Goal: Navigation & Orientation: Find specific page/section

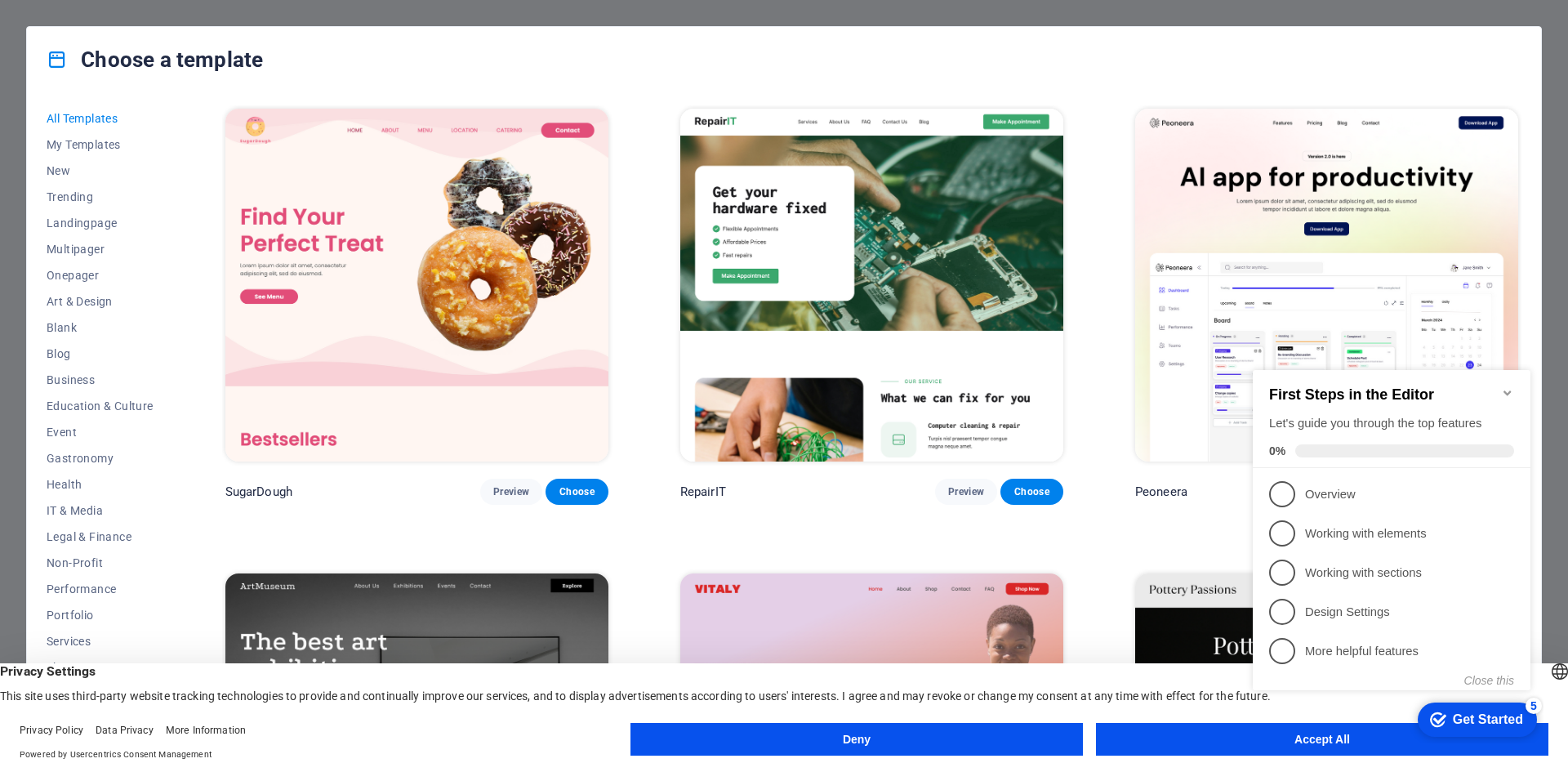
click at [1213, 750] on button "Accept All" at bounding box center [1322, 739] width 452 height 33
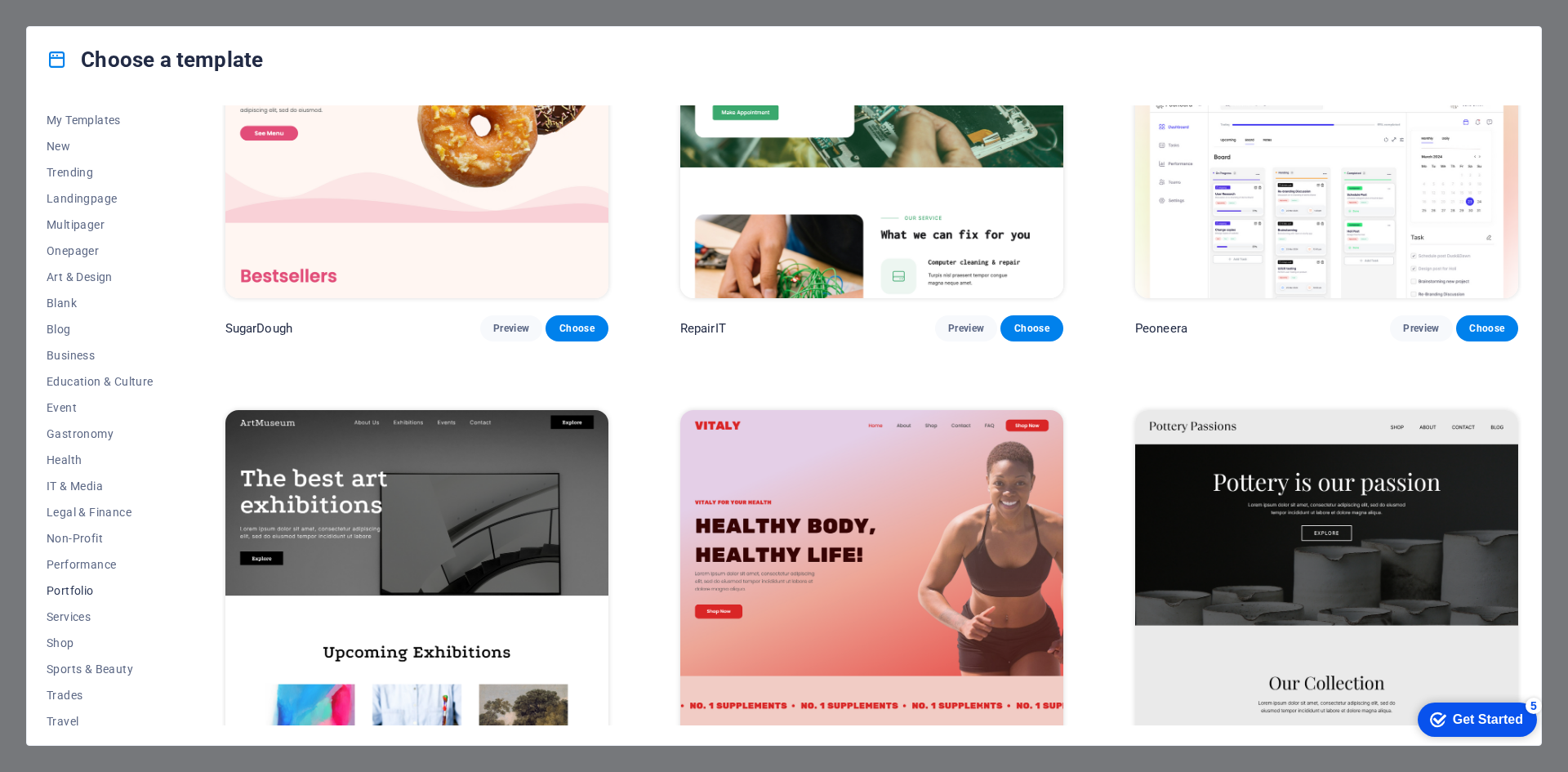
scroll to position [59, 0]
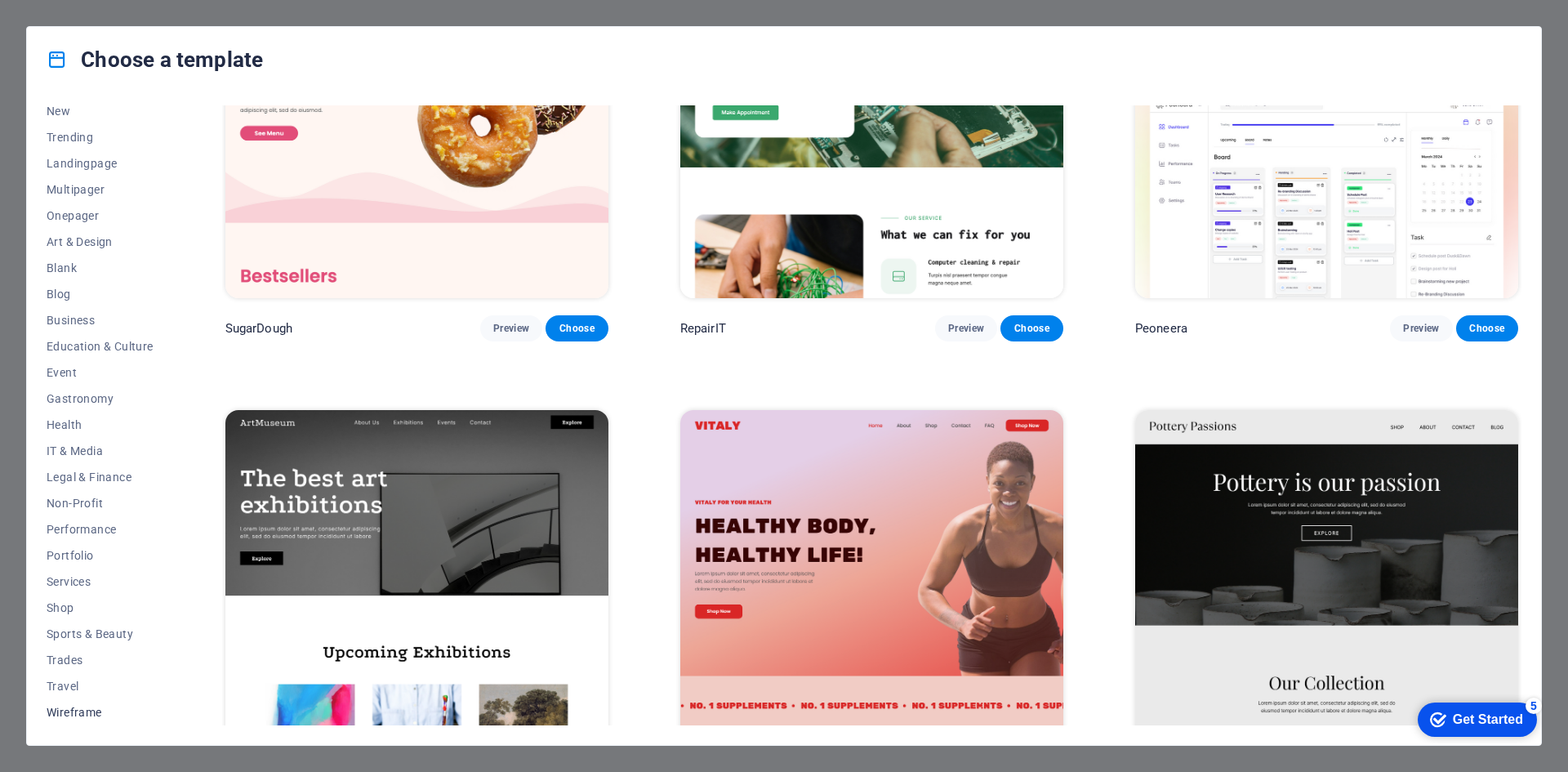
click at [91, 717] on span "Wireframe" at bounding box center [100, 713] width 107 height 13
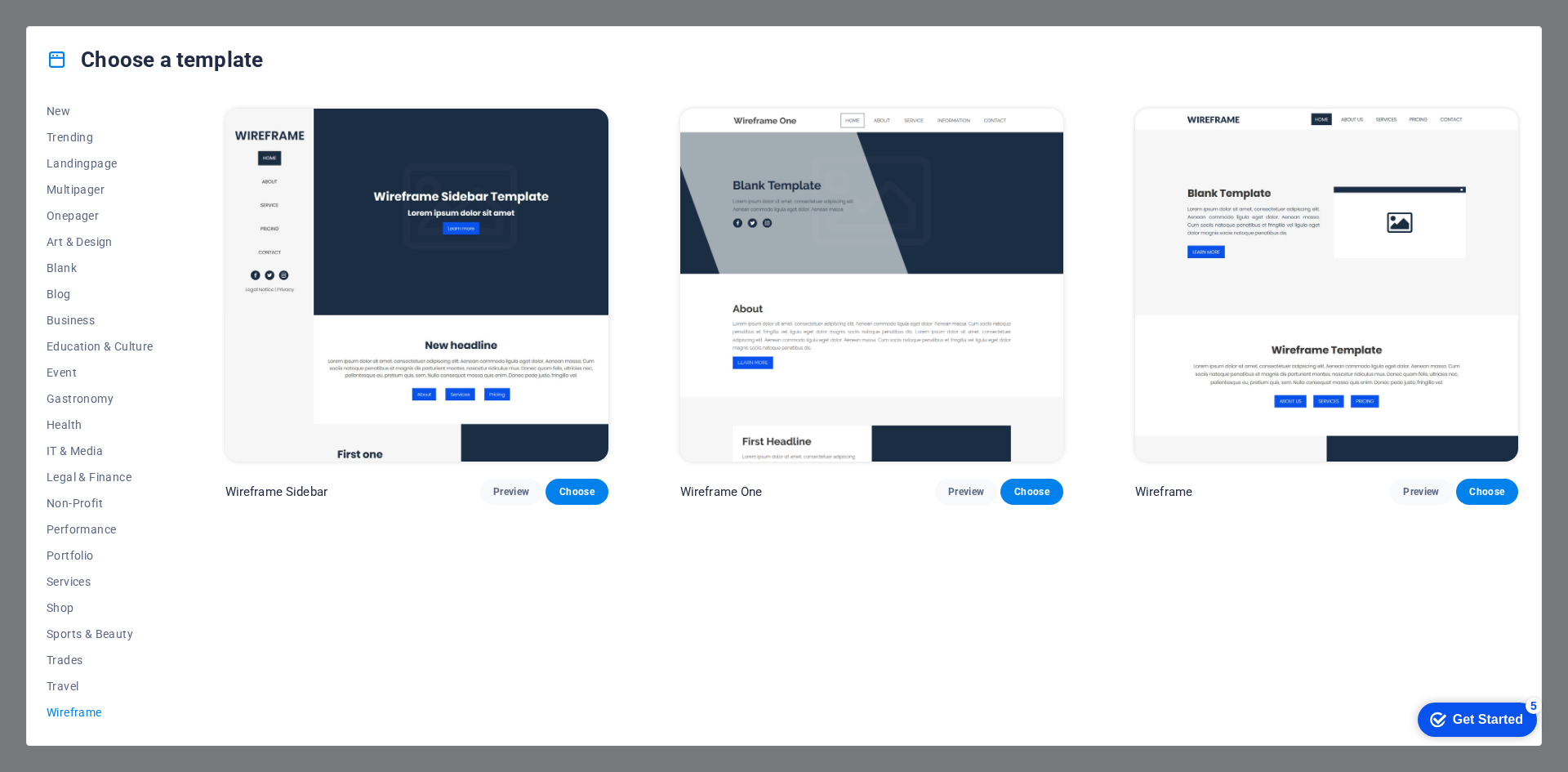
click at [34, 688] on div "All Templates My Templates New Trending Landingpage Multipager Onepager Art & D…" at bounding box center [784, 418] width 1514 height 652
click at [54, 685] on span "Travel" at bounding box center [100, 687] width 107 height 13
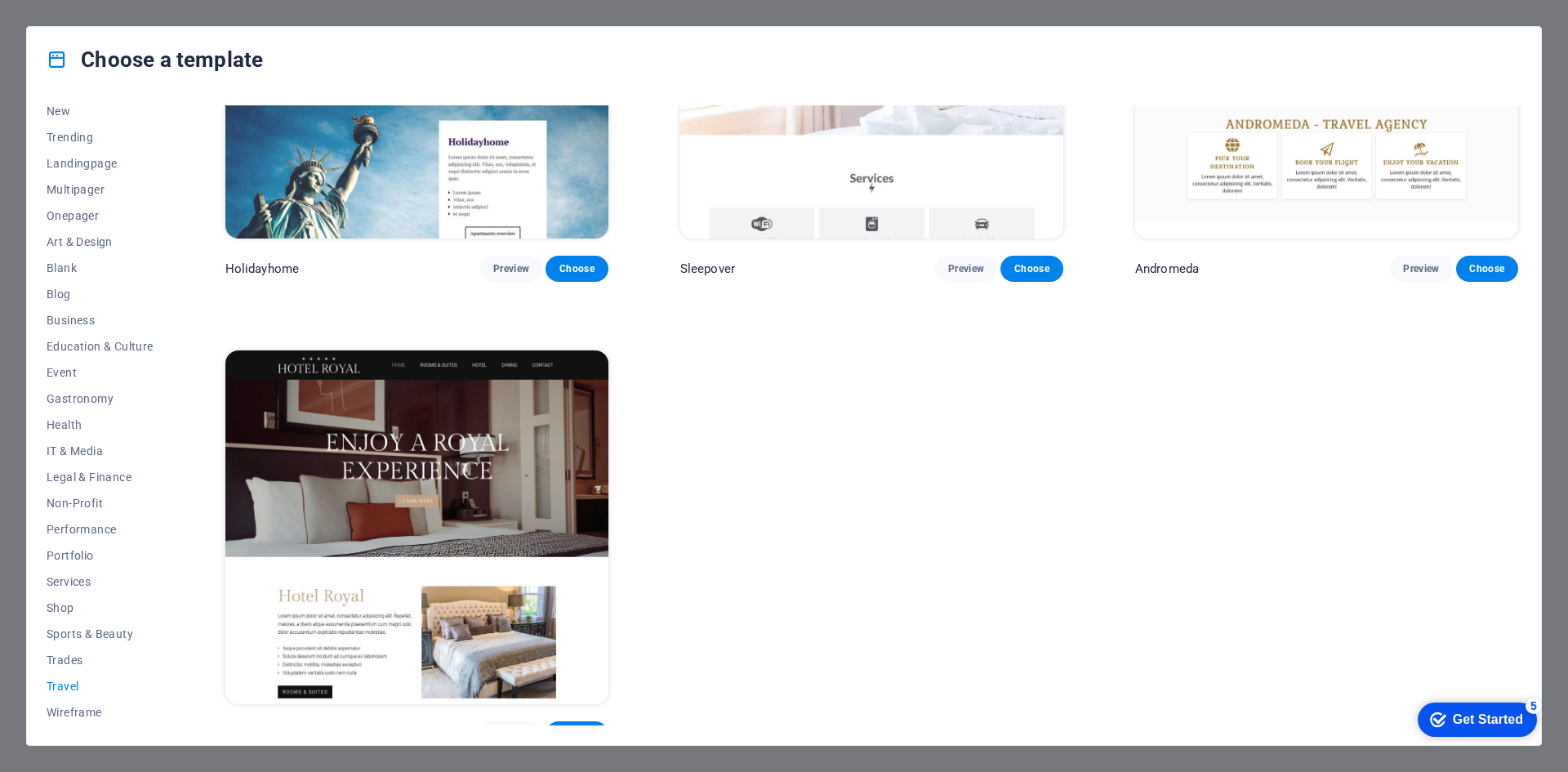
scroll to position [704, 0]
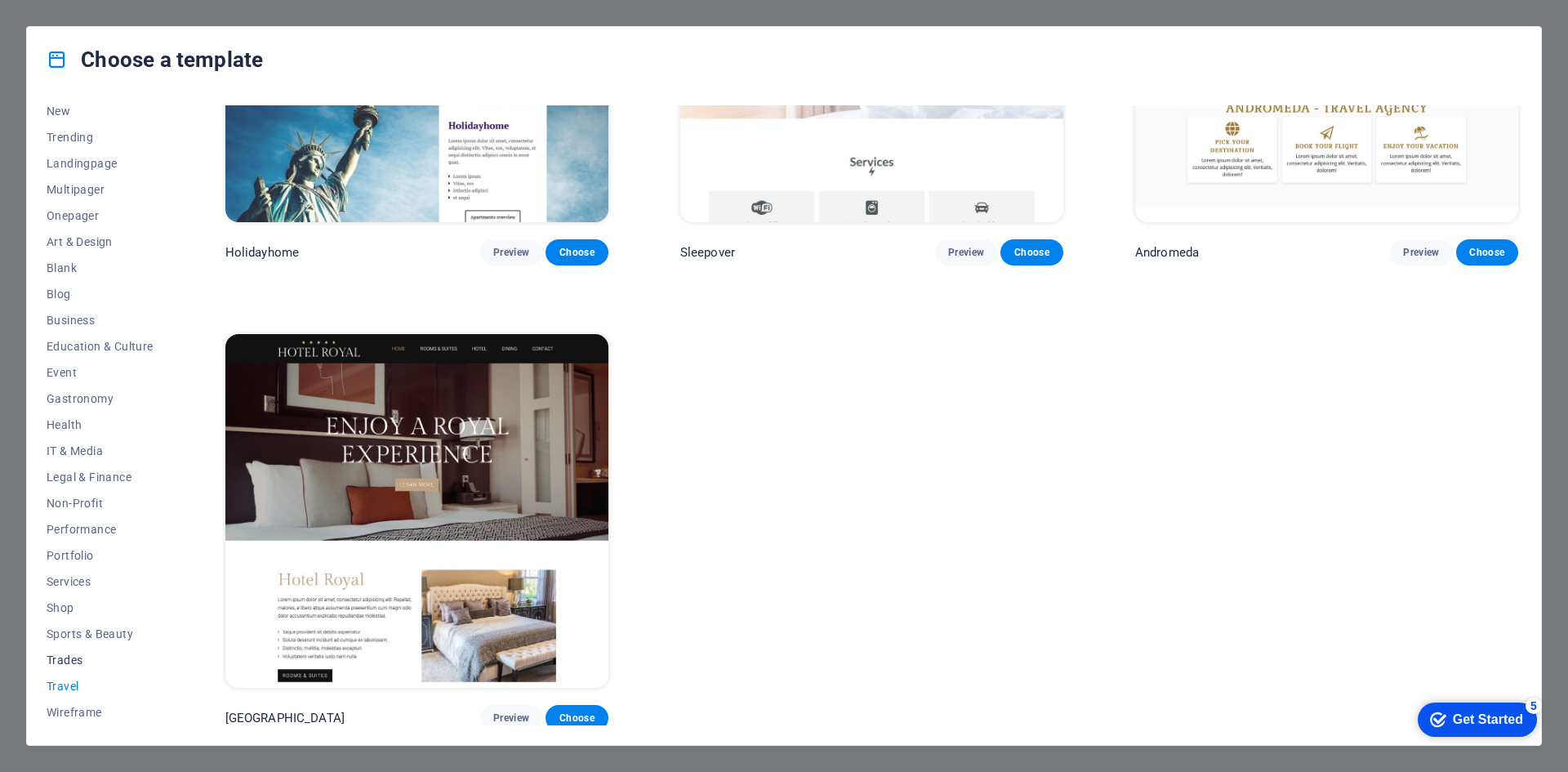
click at [73, 652] on button "Trades" at bounding box center [100, 660] width 107 height 26
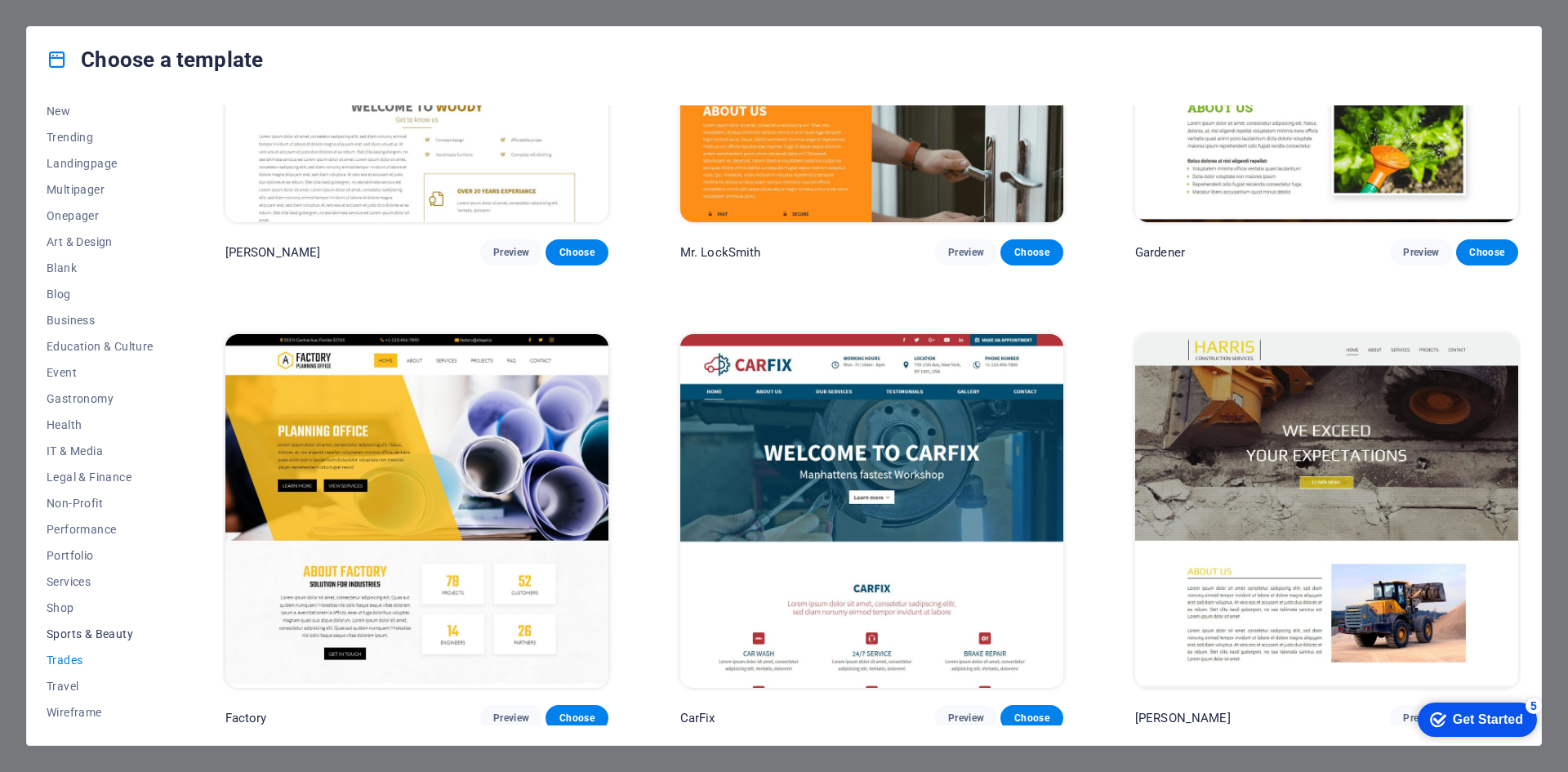
click at [59, 627] on span "Sports & Beauty" at bounding box center [100, 634] width 107 height 13
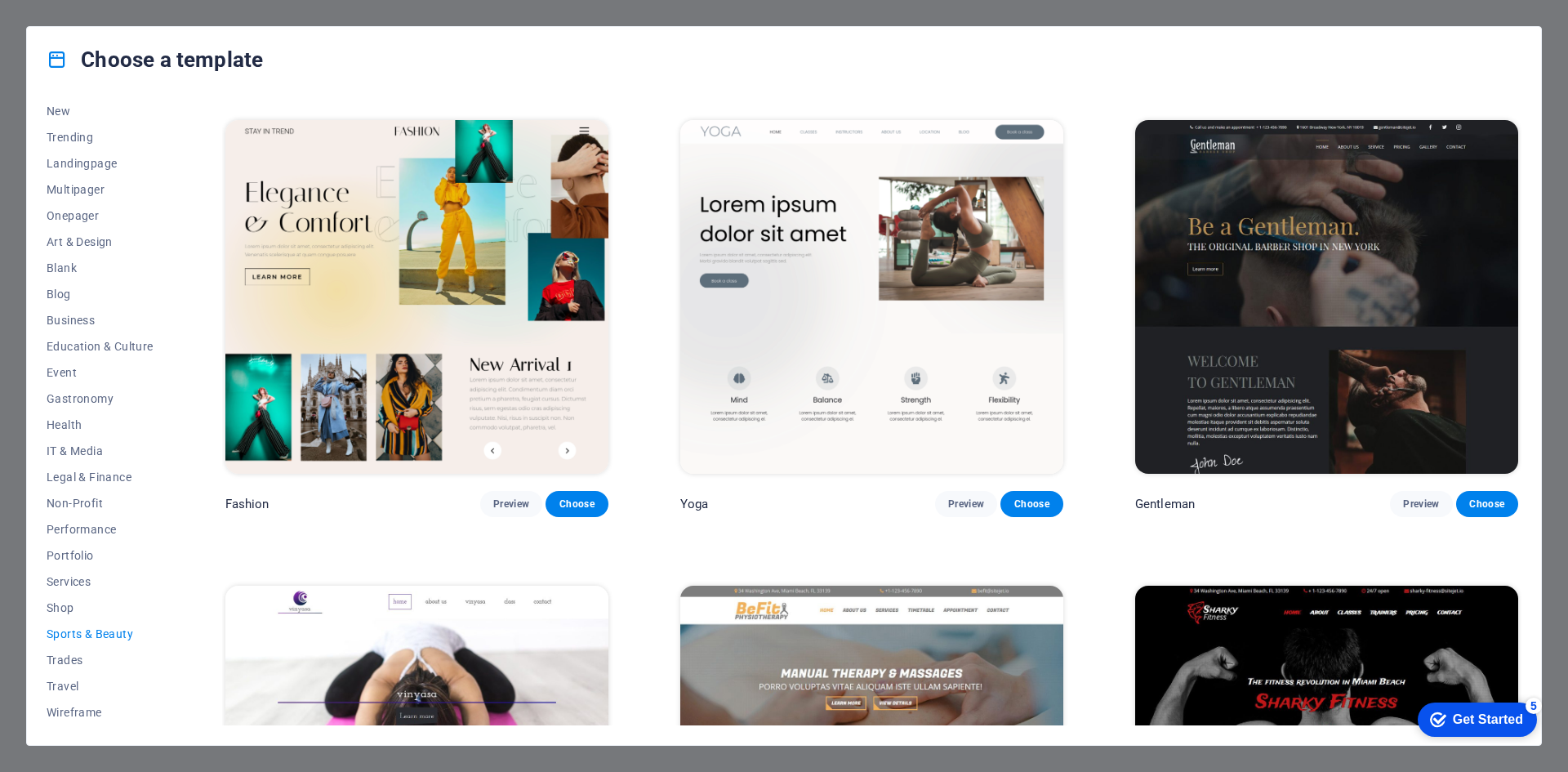
scroll to position [1031, 0]
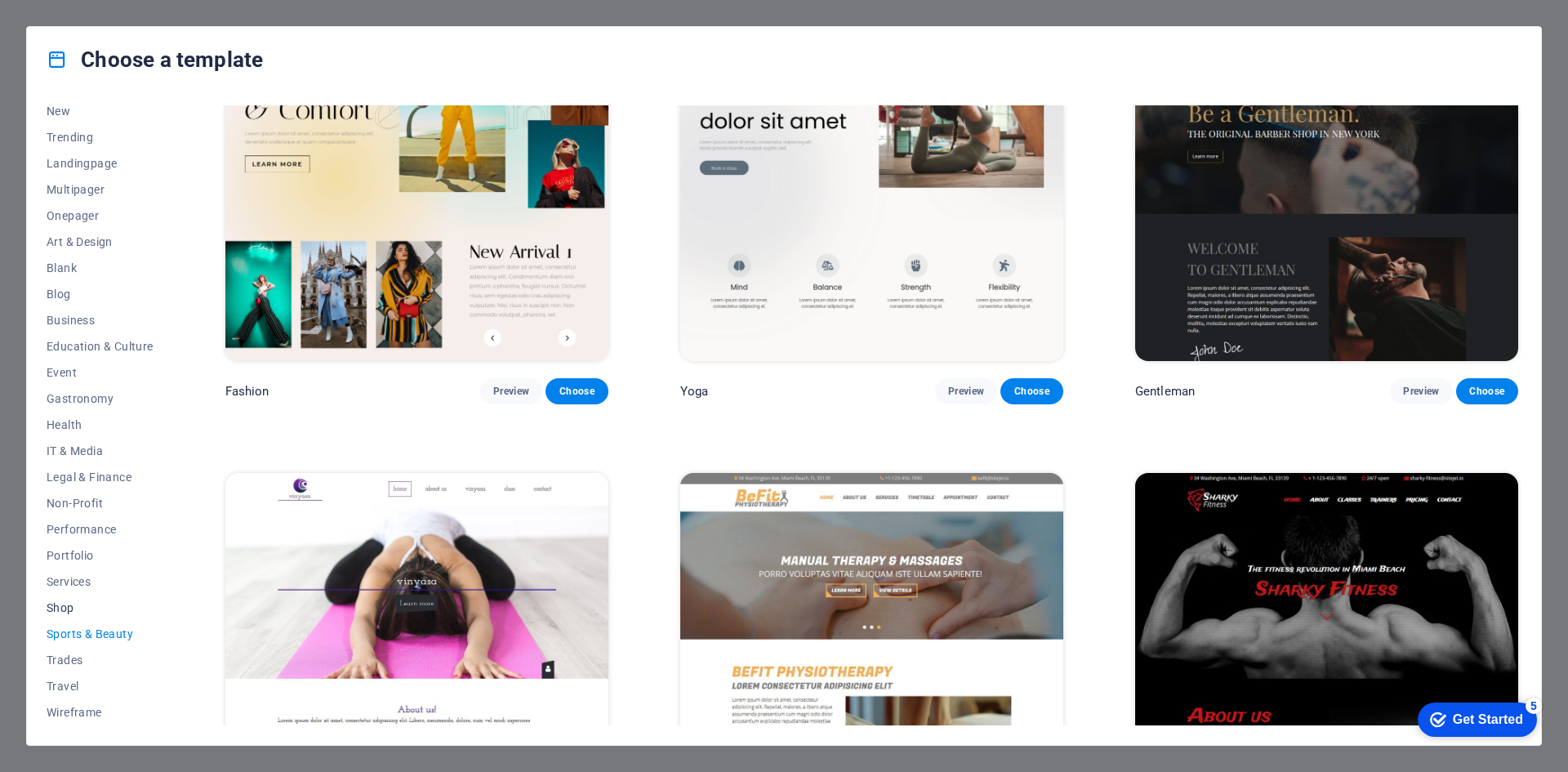
click at [59, 607] on span "Shop" at bounding box center [100, 608] width 107 height 13
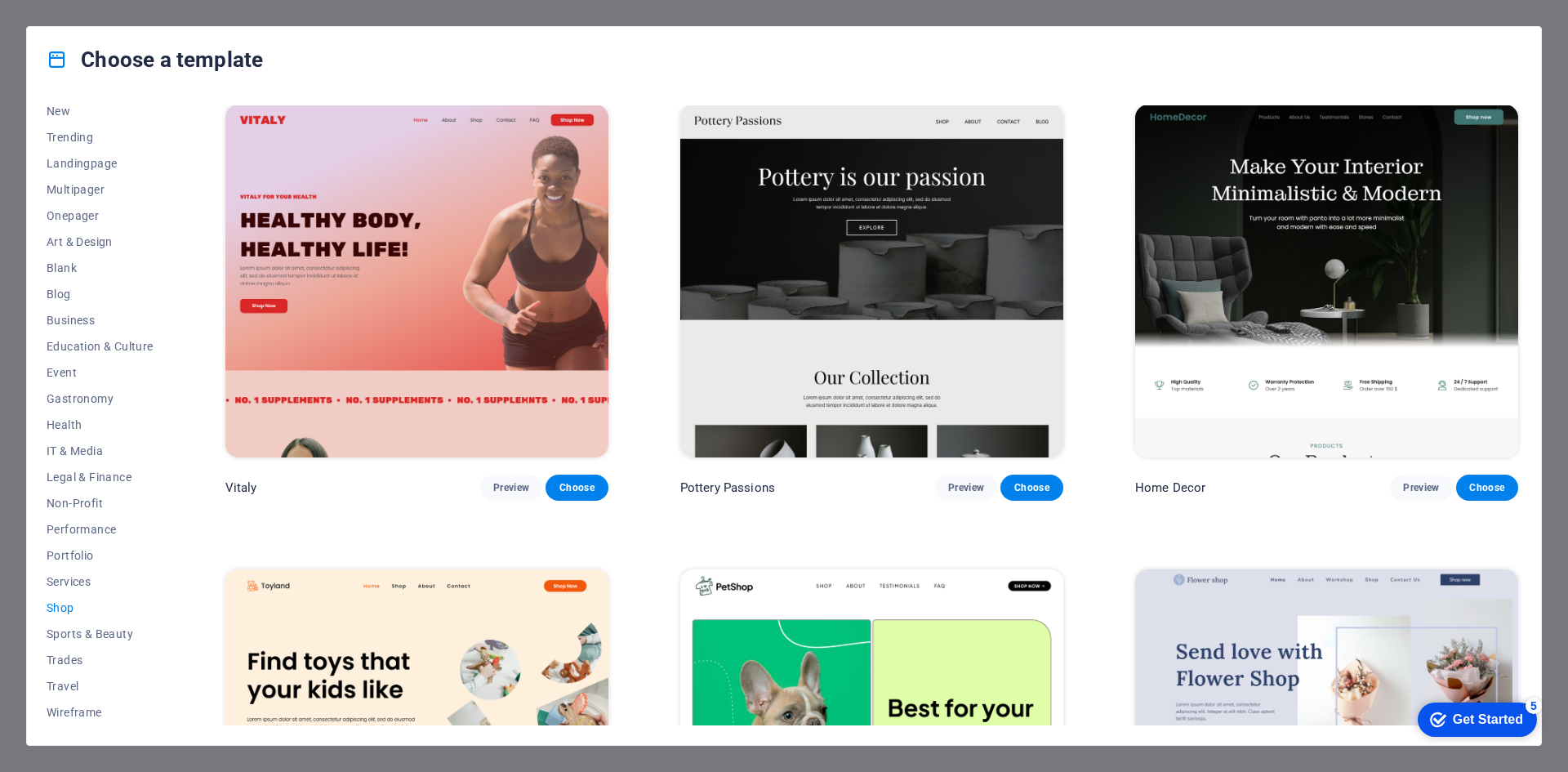
scroll to position [0, 0]
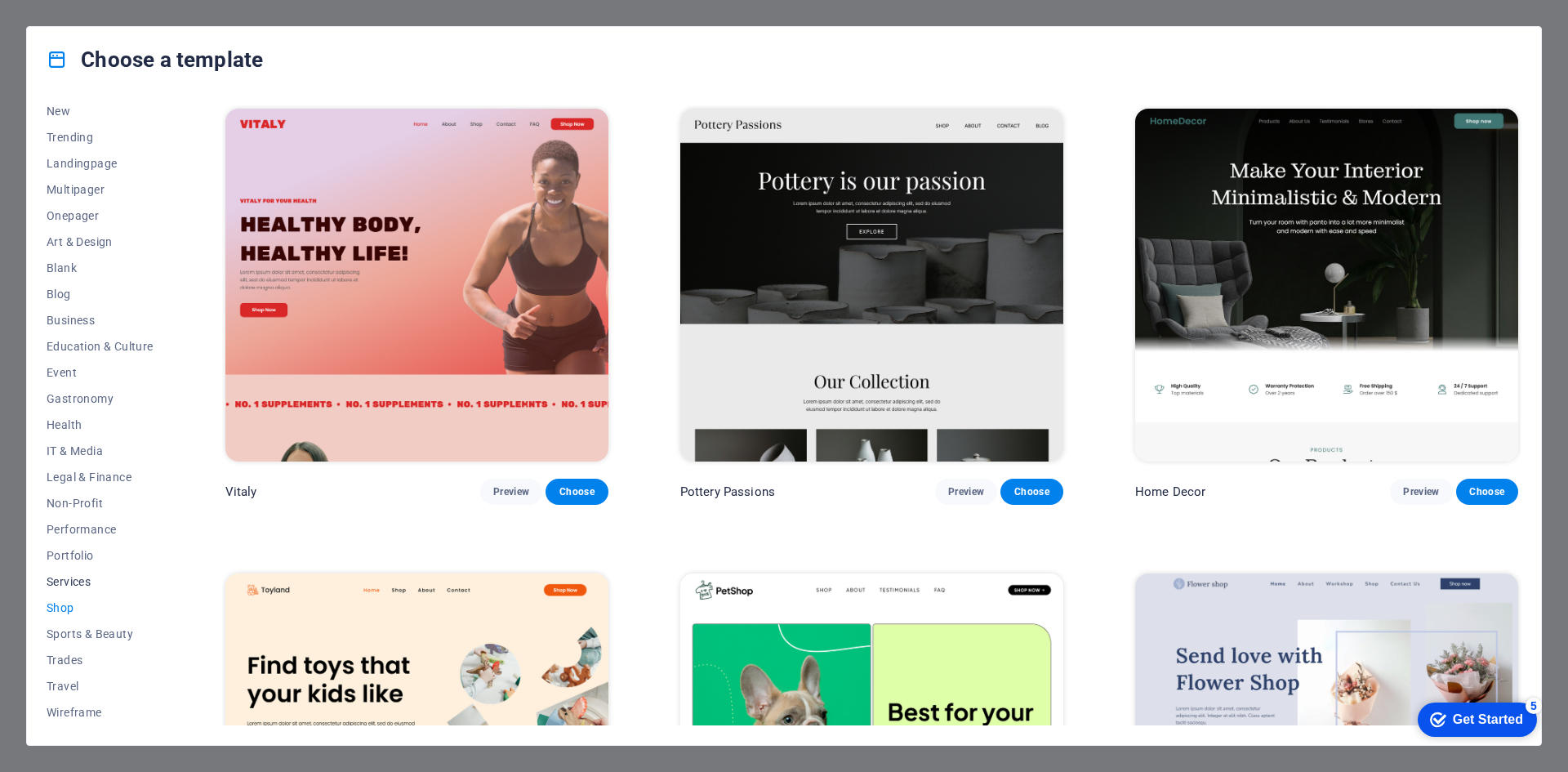
click at [69, 581] on span "Services" at bounding box center [100, 582] width 107 height 13
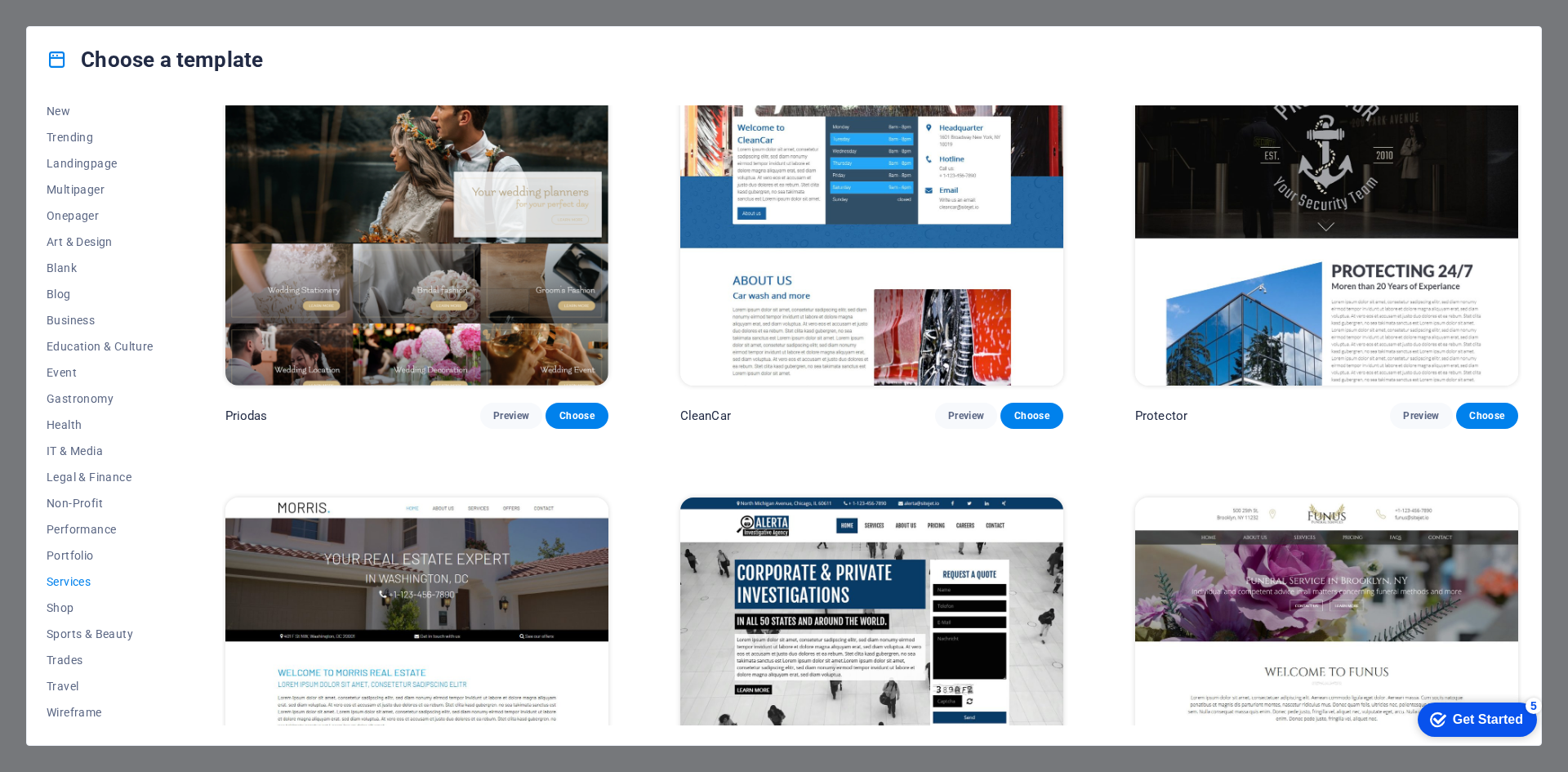
scroll to position [1552, 0]
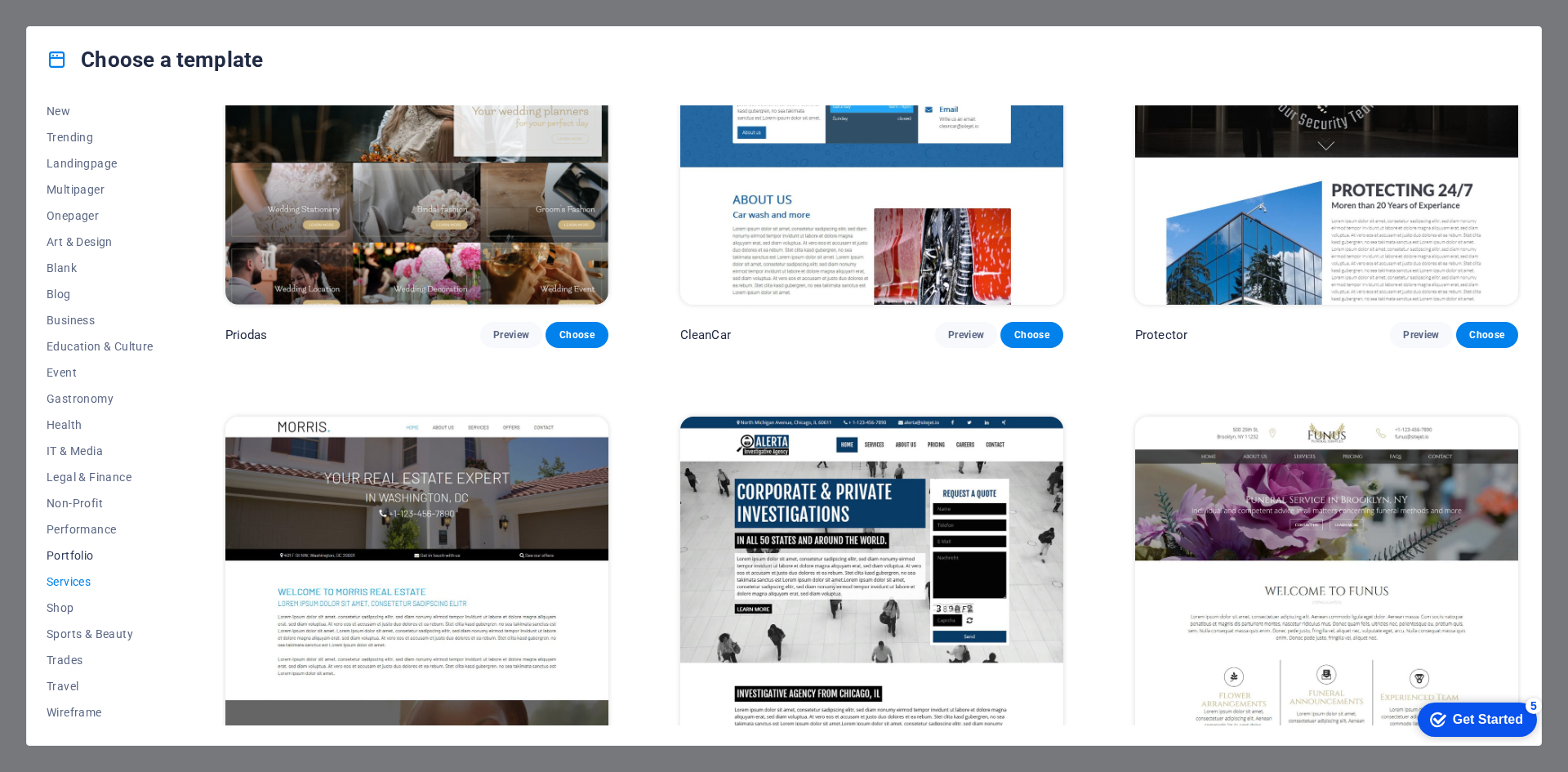
click at [55, 551] on span "Portfolio" at bounding box center [100, 555] width 107 height 13
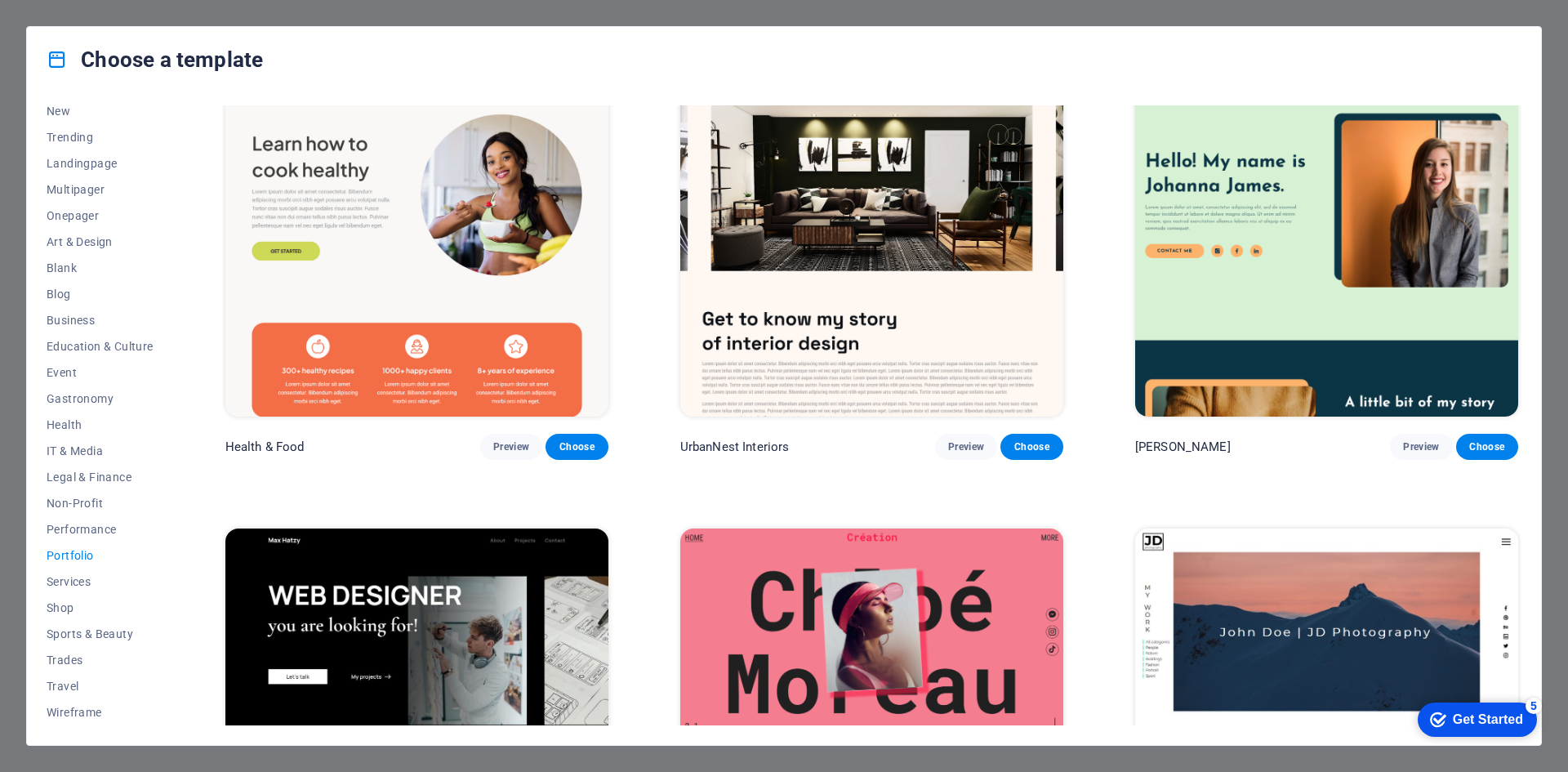
scroll to position [0, 0]
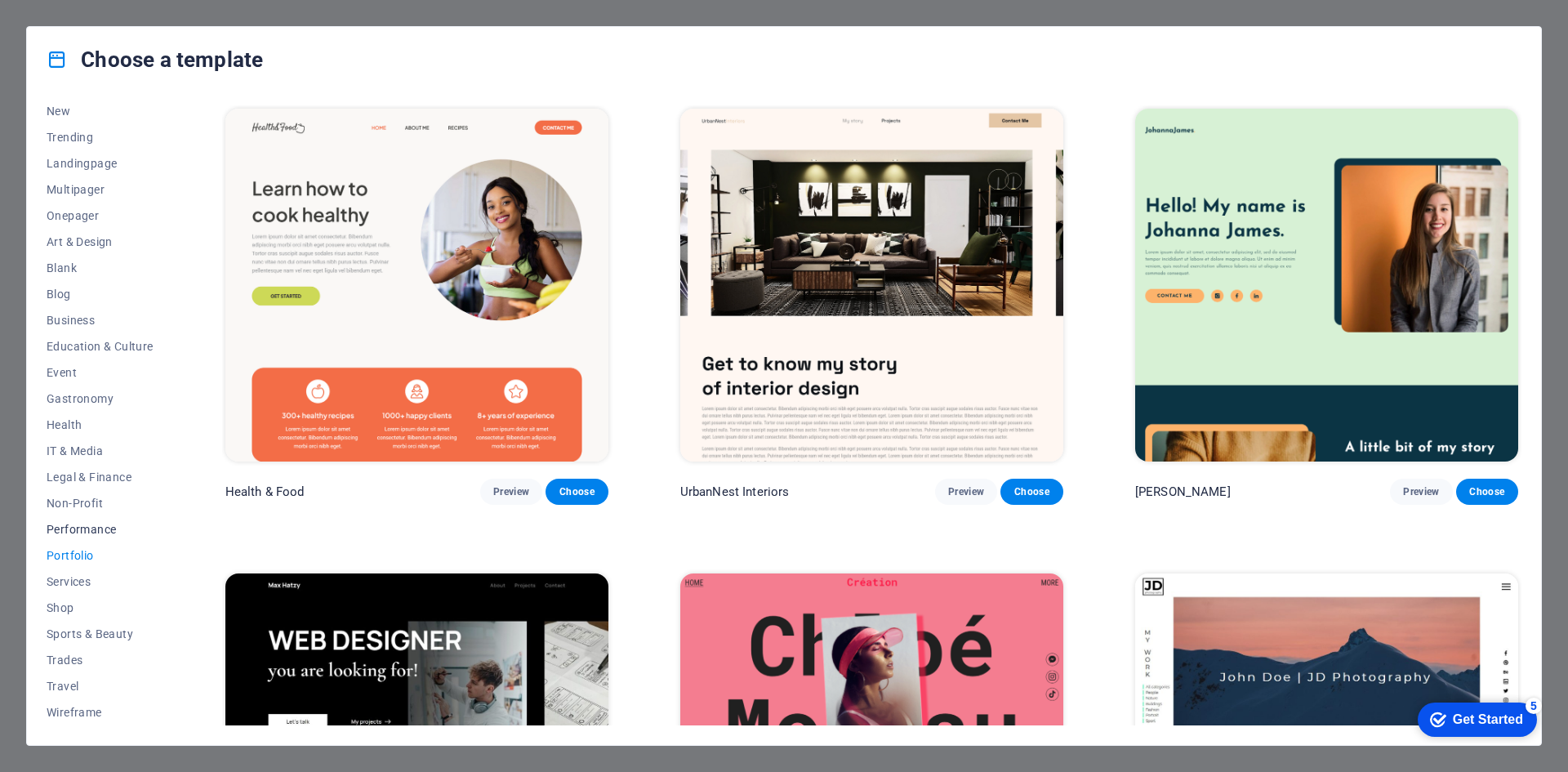
click at [81, 528] on span "Performance" at bounding box center [100, 529] width 107 height 13
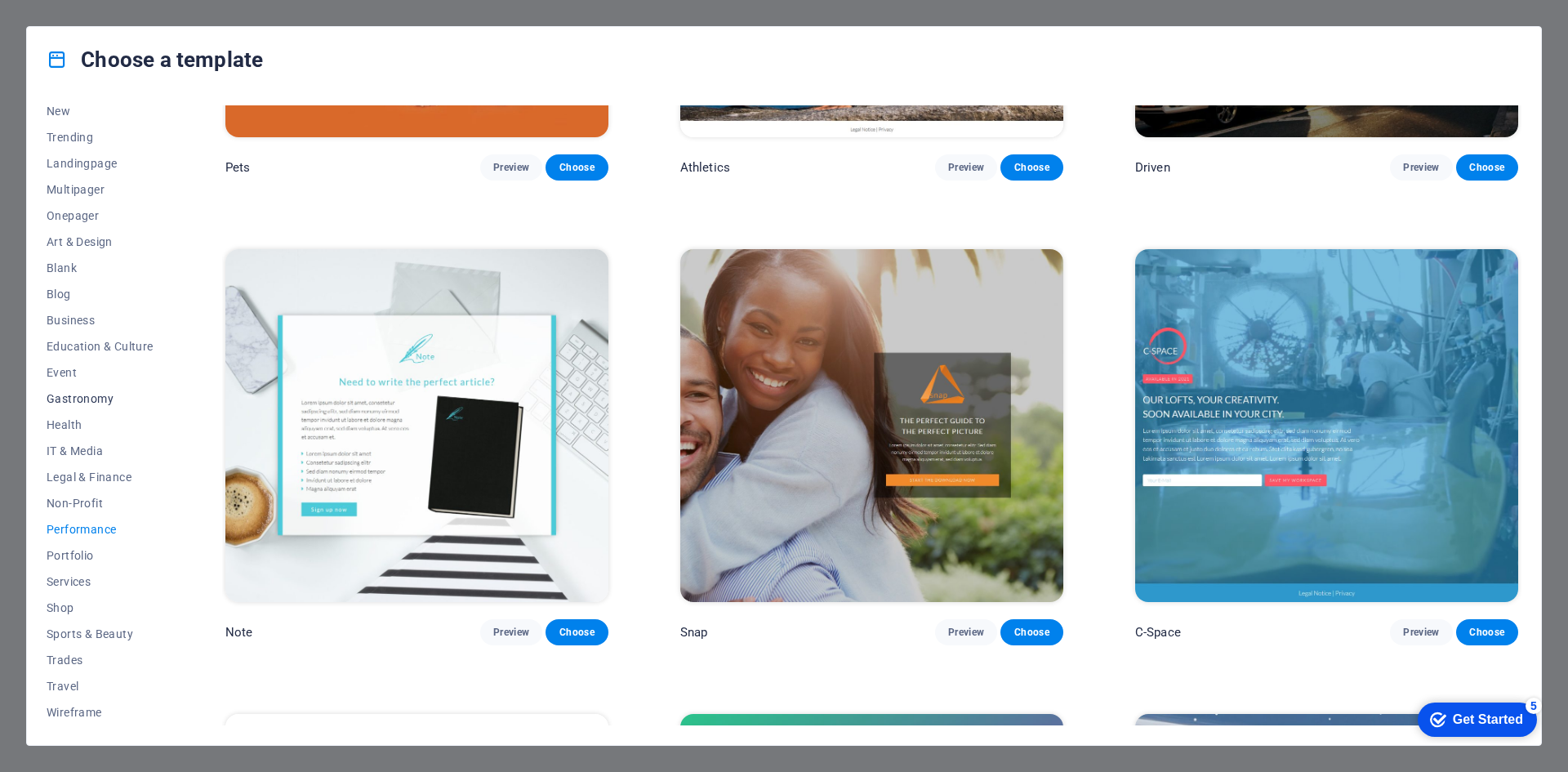
scroll to position [1388, 0]
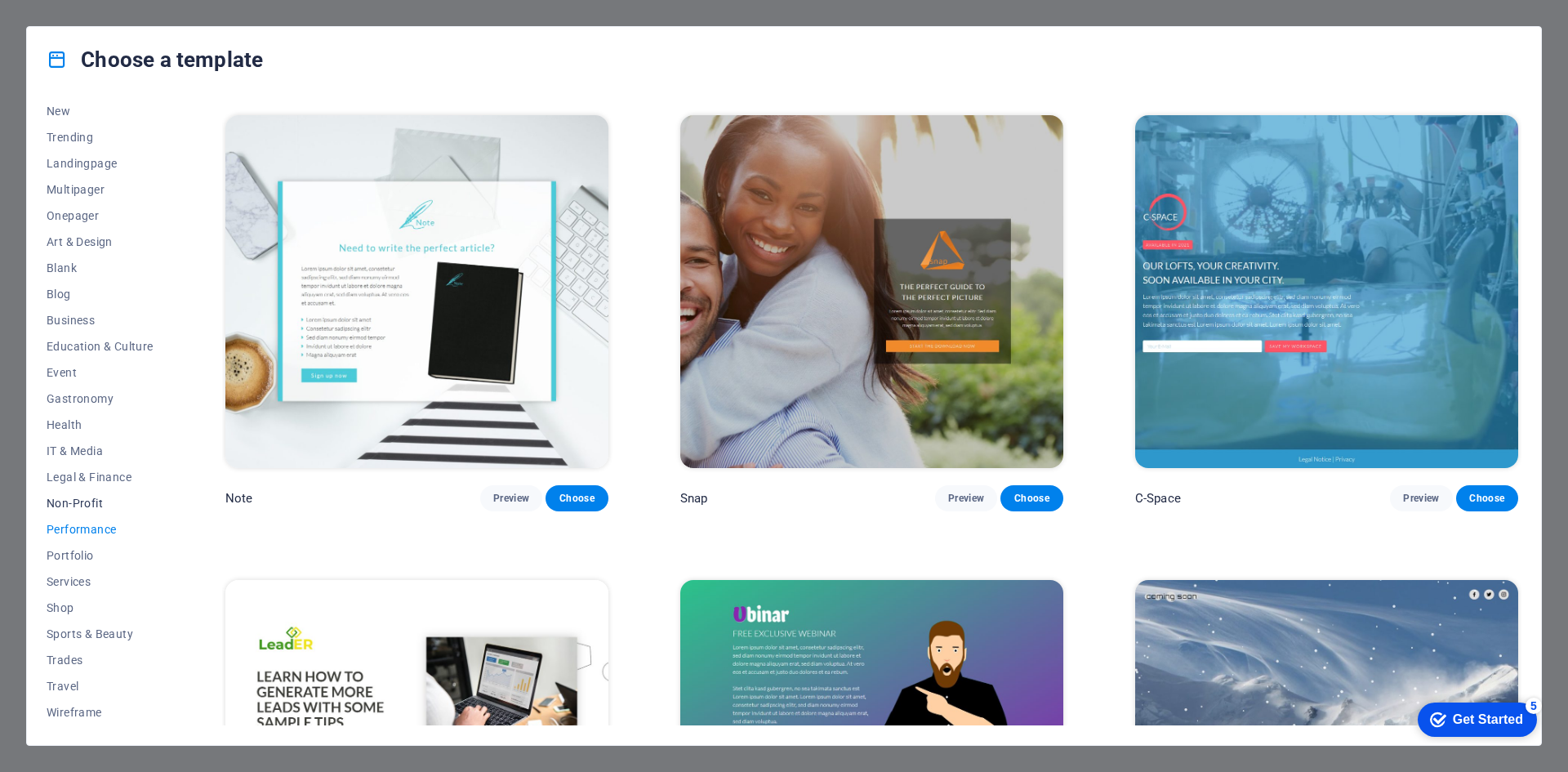
click at [79, 503] on span "Non-Profit" at bounding box center [100, 504] width 107 height 13
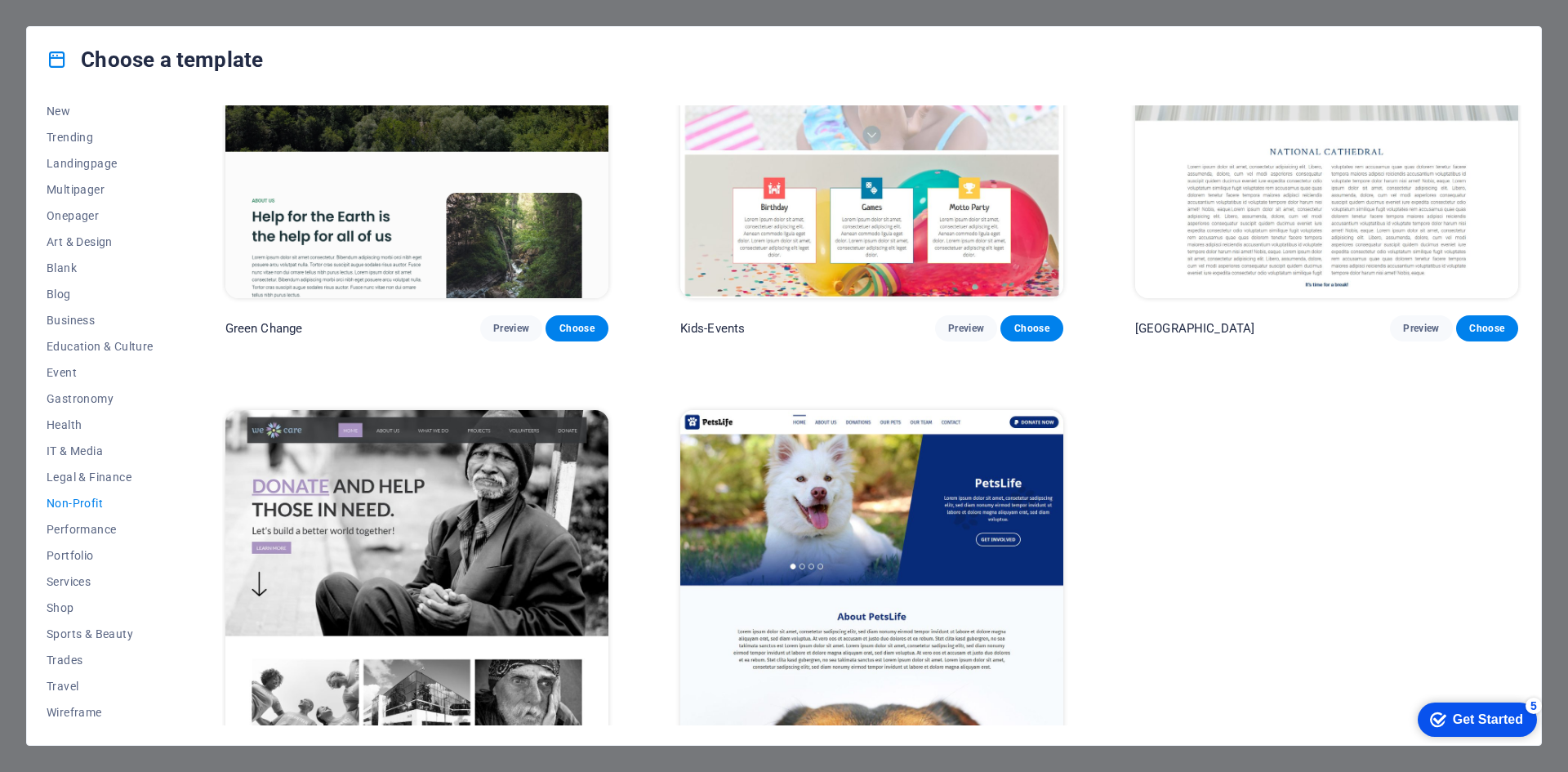
scroll to position [241, 0]
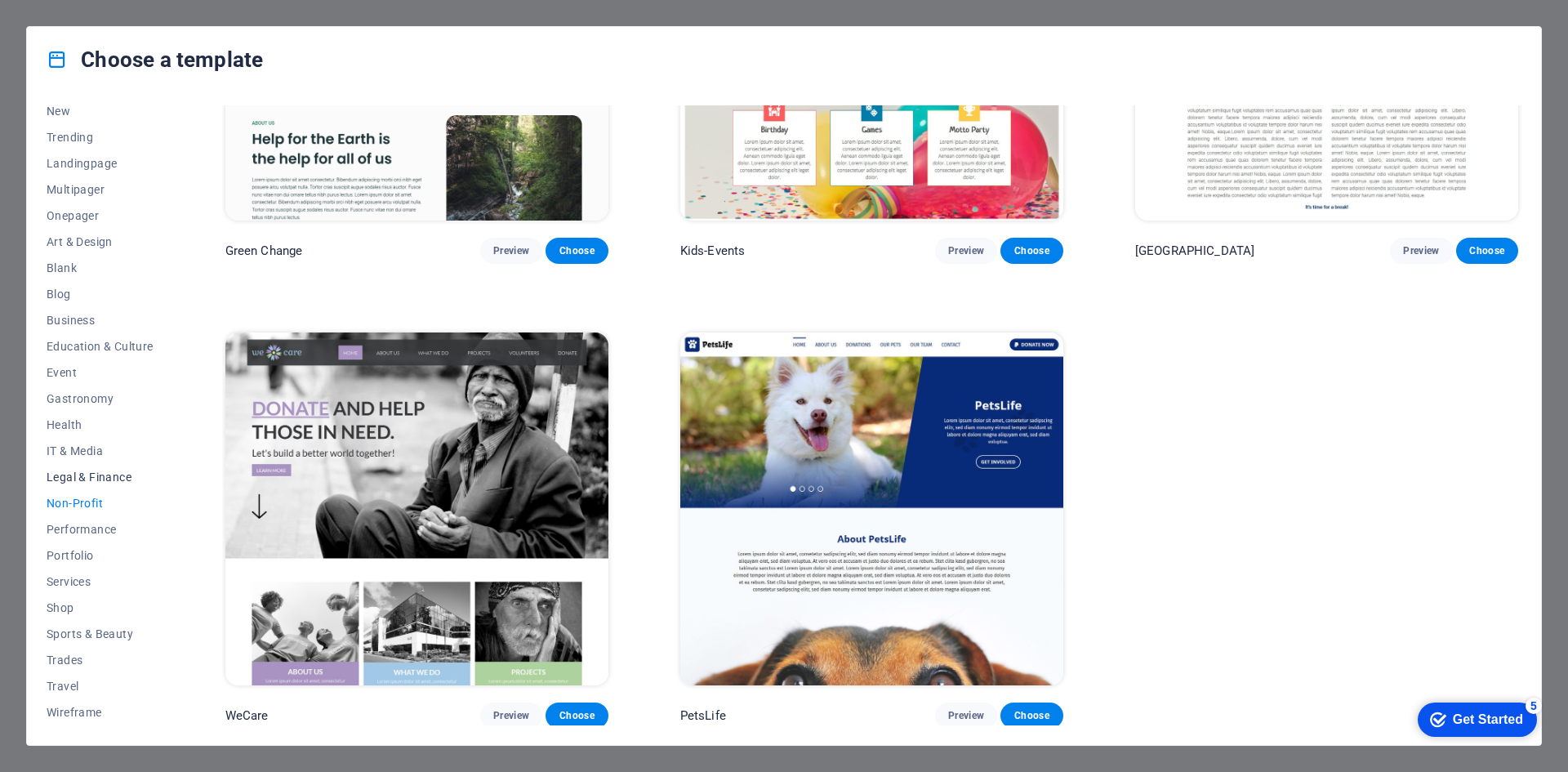
click at [63, 474] on span "Legal & Finance" at bounding box center [100, 478] width 107 height 13
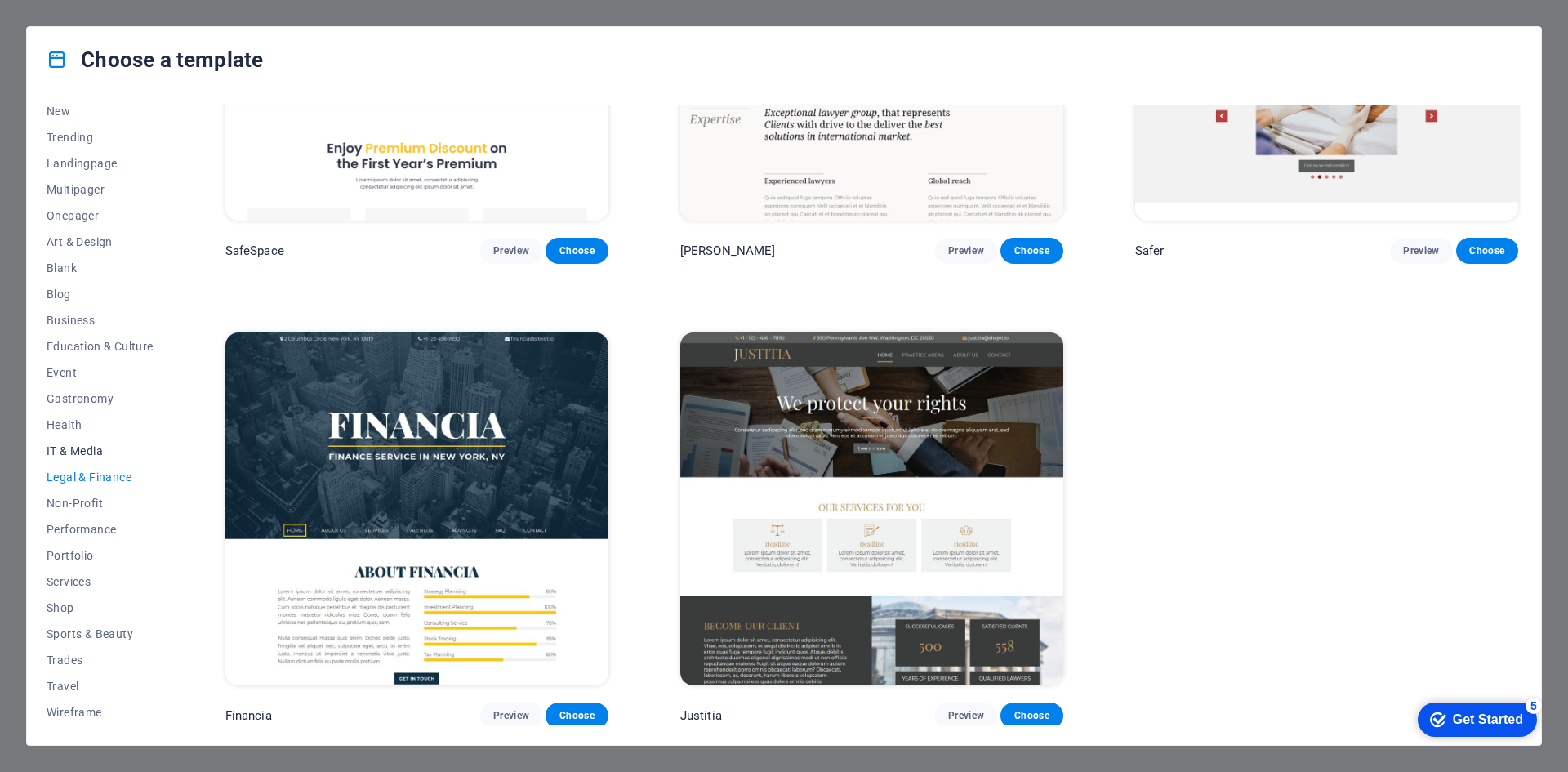
click at [89, 452] on span "IT & Media" at bounding box center [100, 451] width 107 height 13
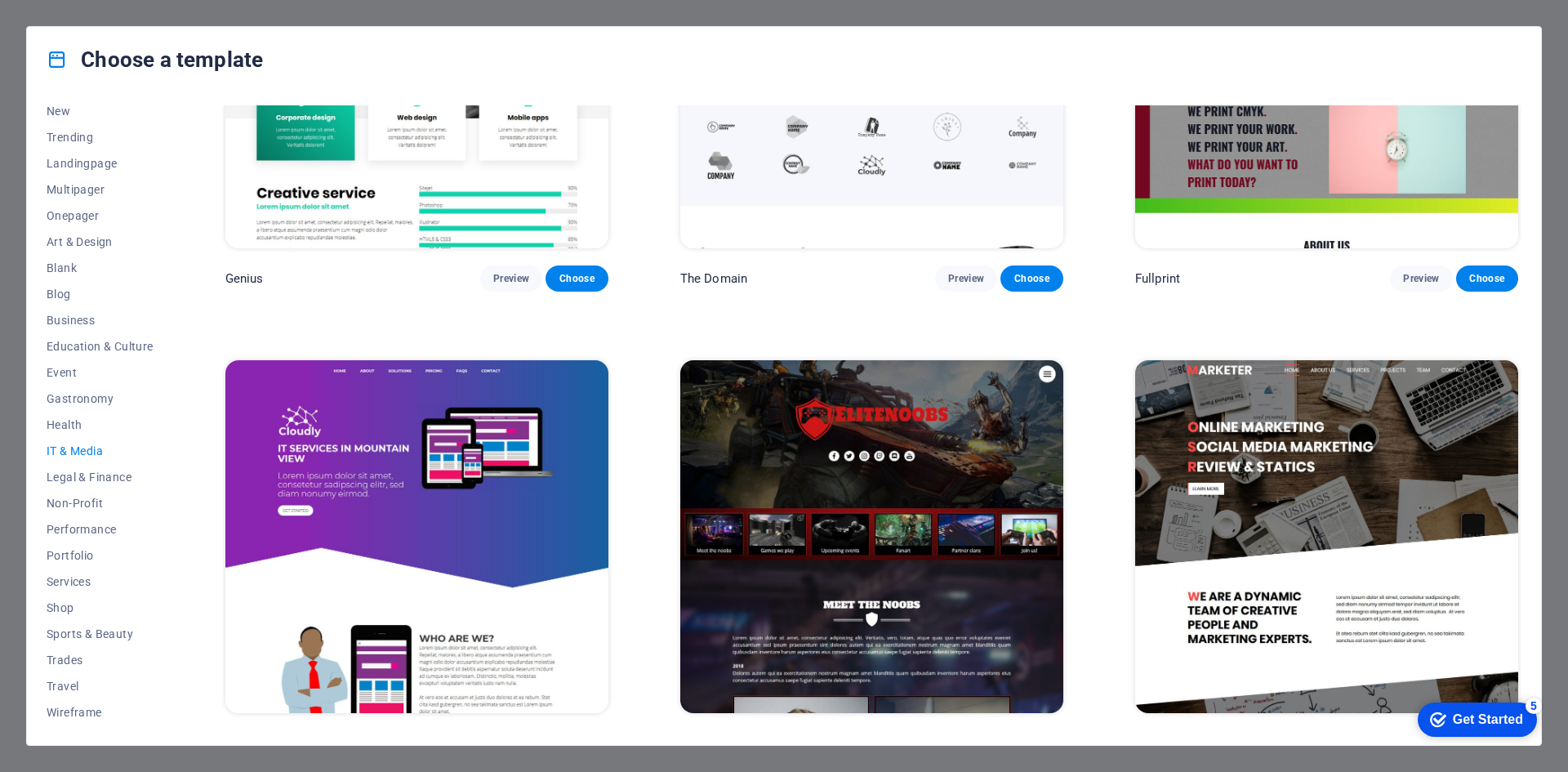
scroll to position [1168, 0]
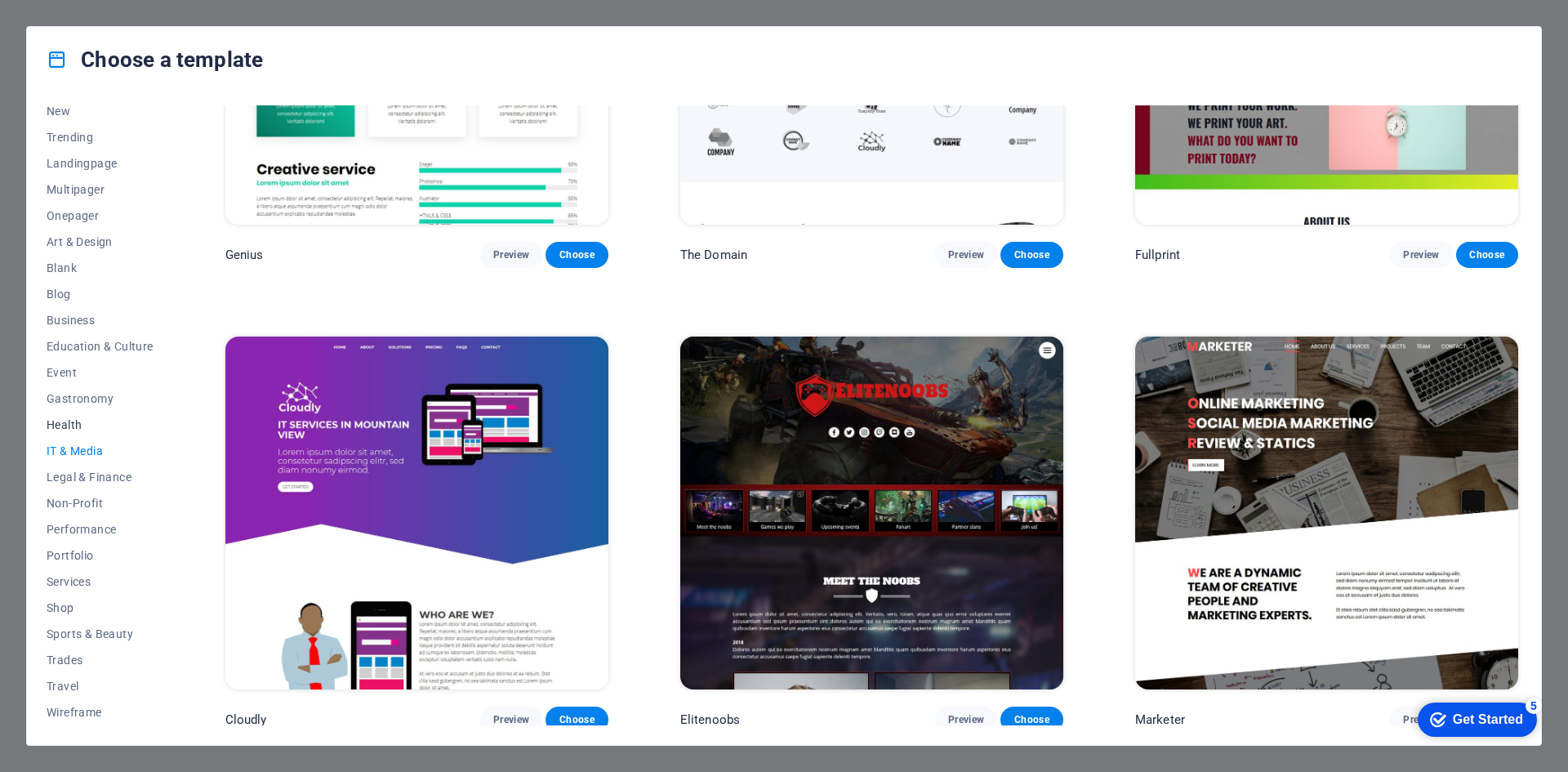
click at [52, 419] on span "Health" at bounding box center [100, 425] width 107 height 13
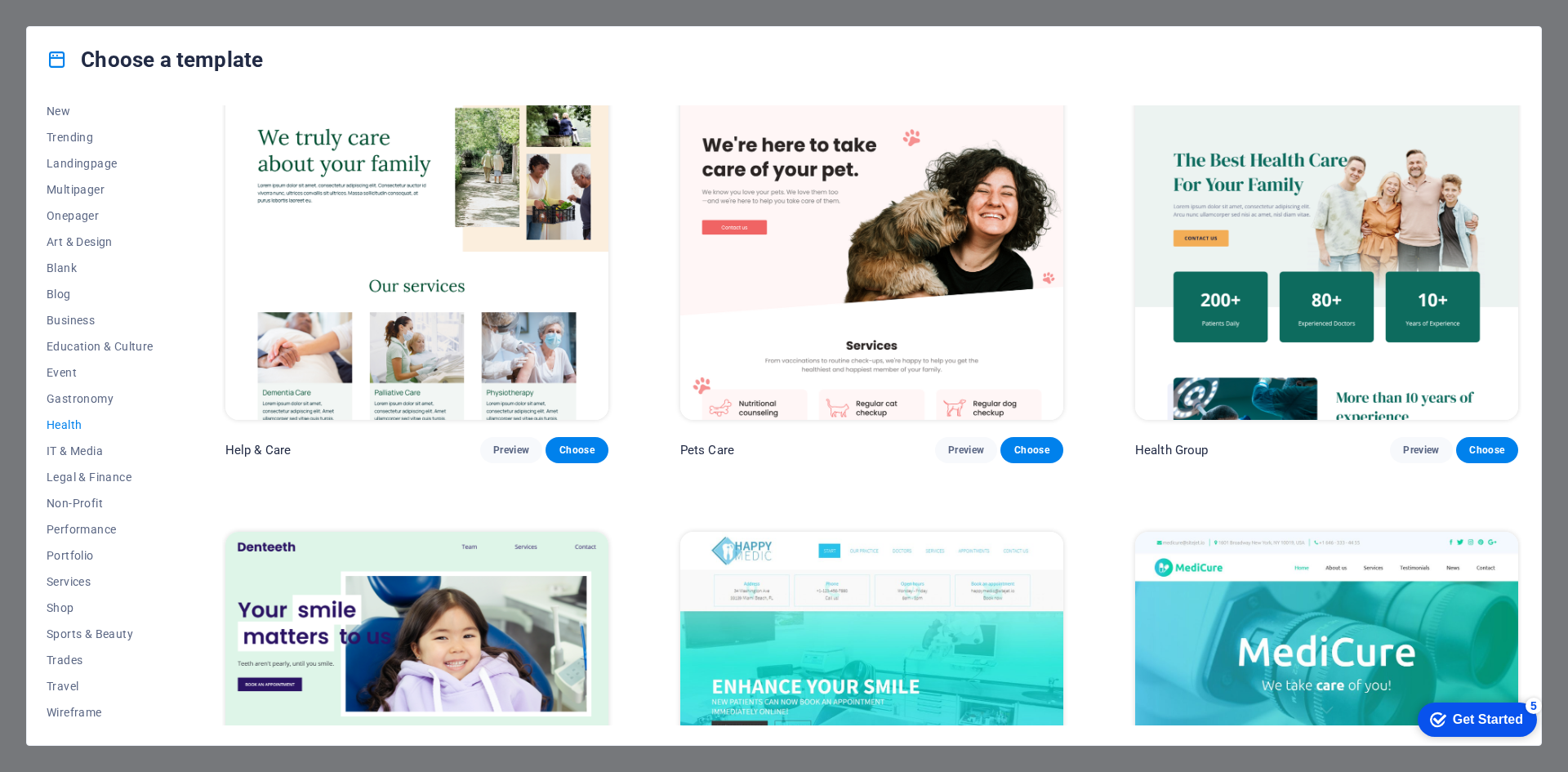
scroll to position [0, 0]
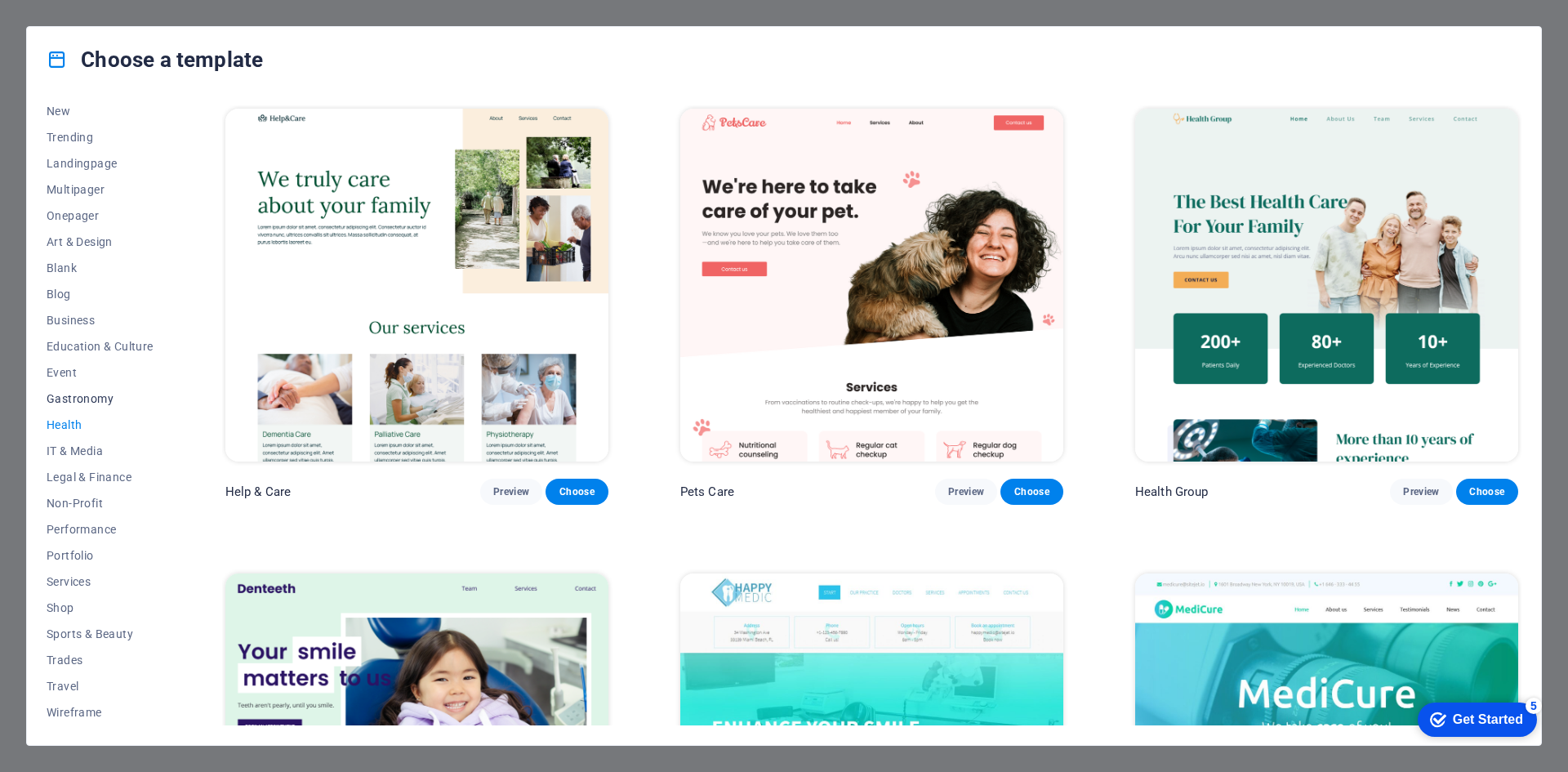
click at [93, 392] on span "Gastronomy" at bounding box center [100, 399] width 107 height 13
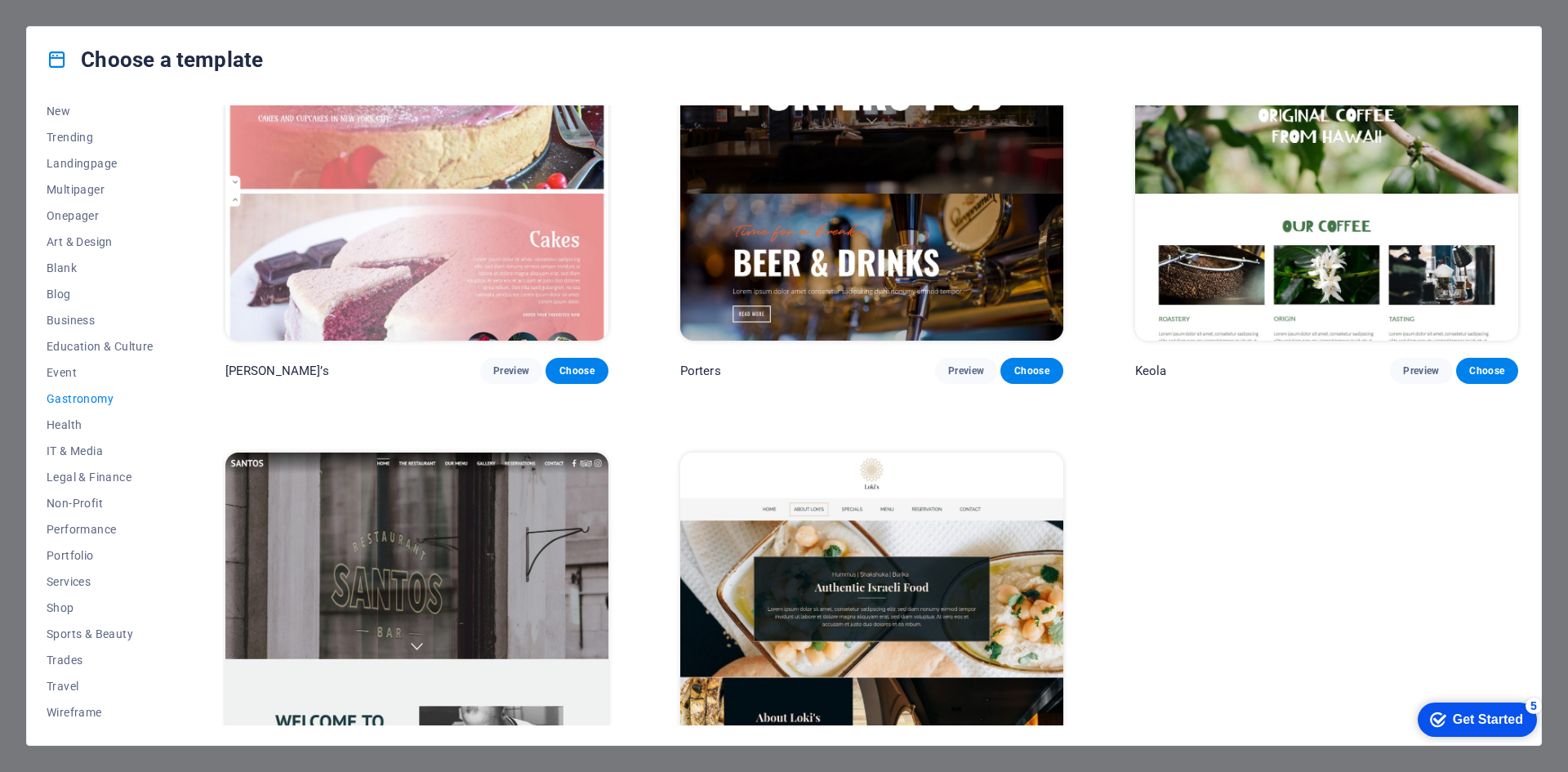
scroll to position [2094, 0]
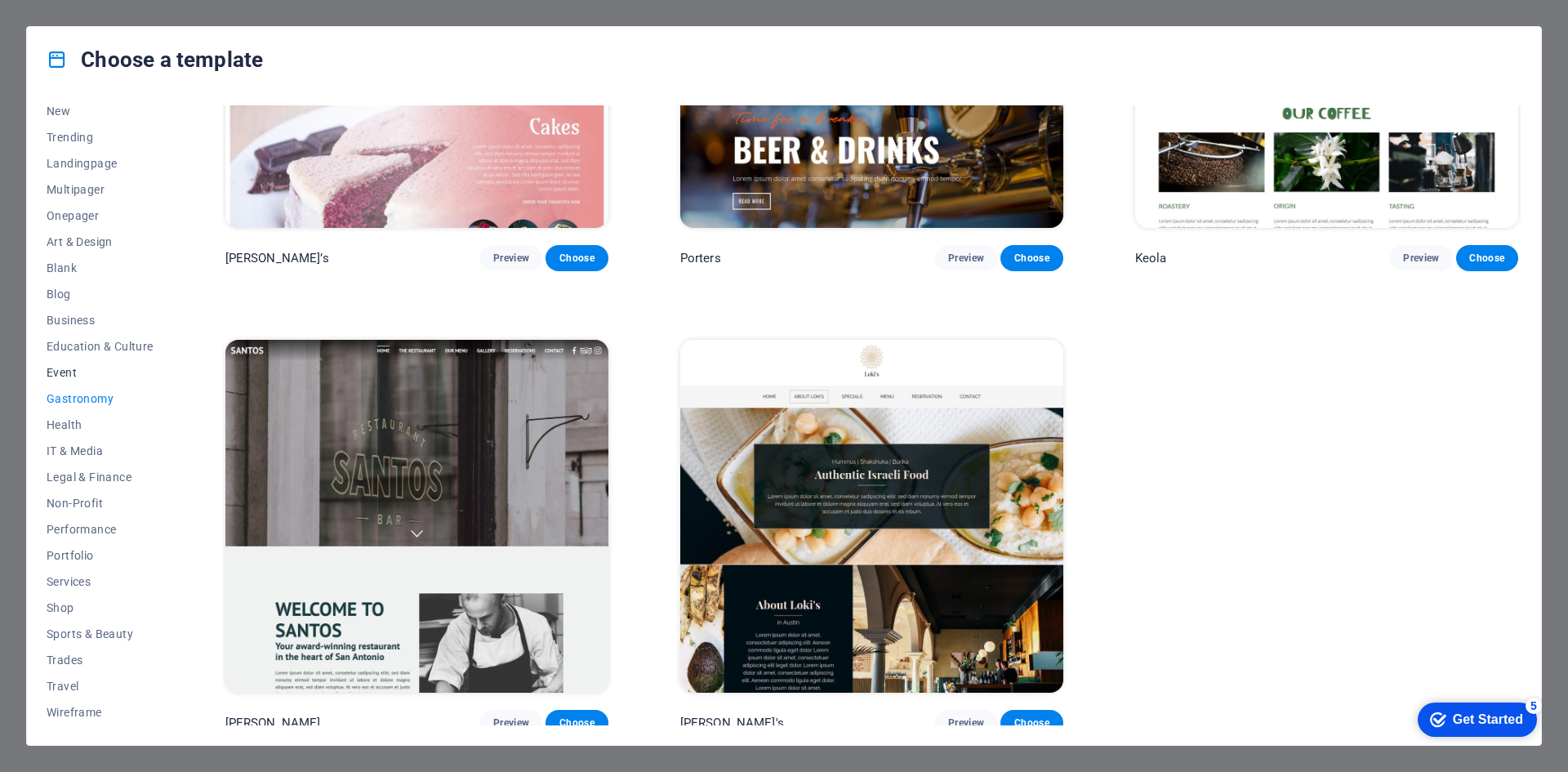
click at [67, 371] on span "Event" at bounding box center [100, 373] width 107 height 13
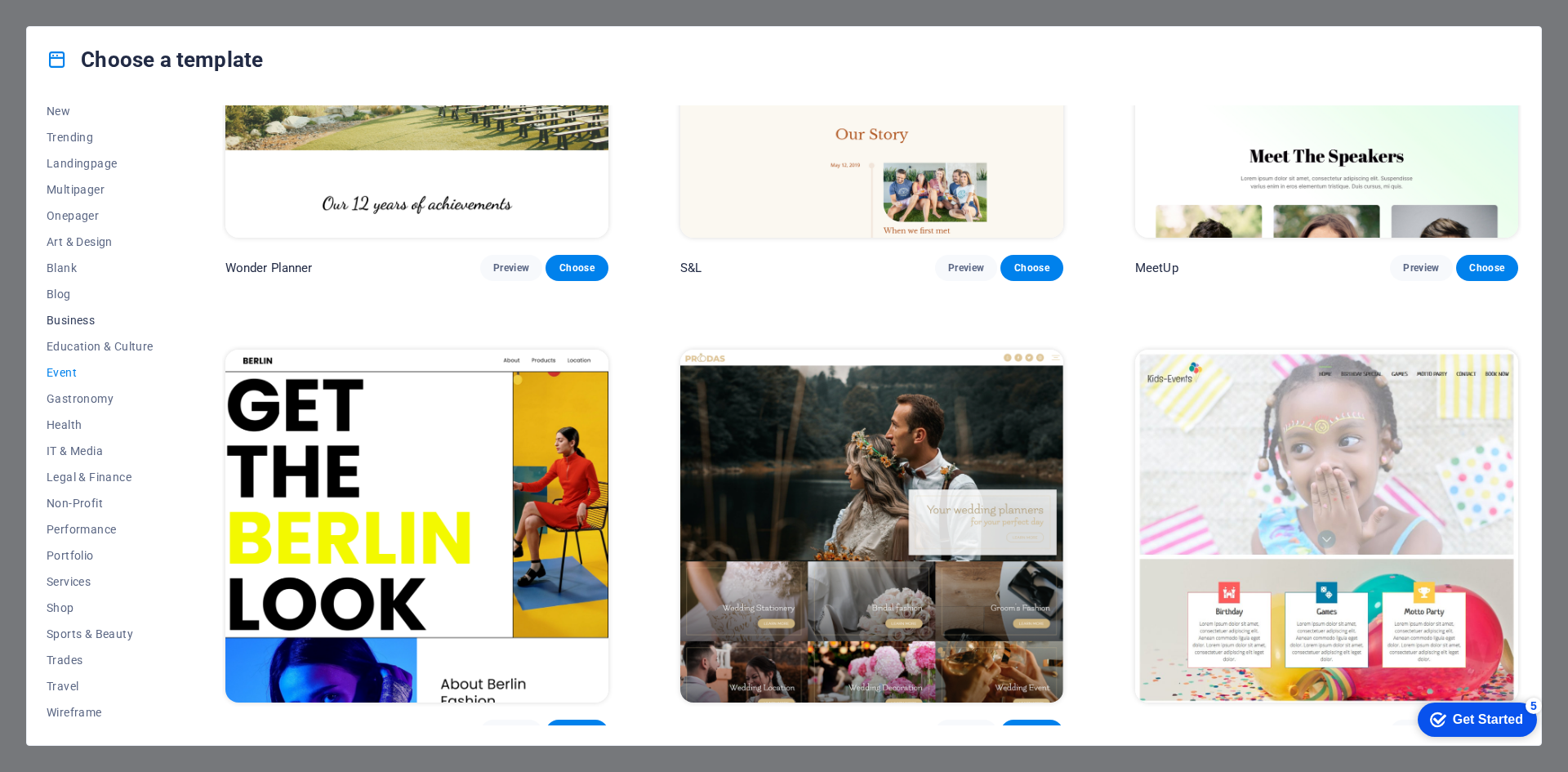
scroll to position [82, 0]
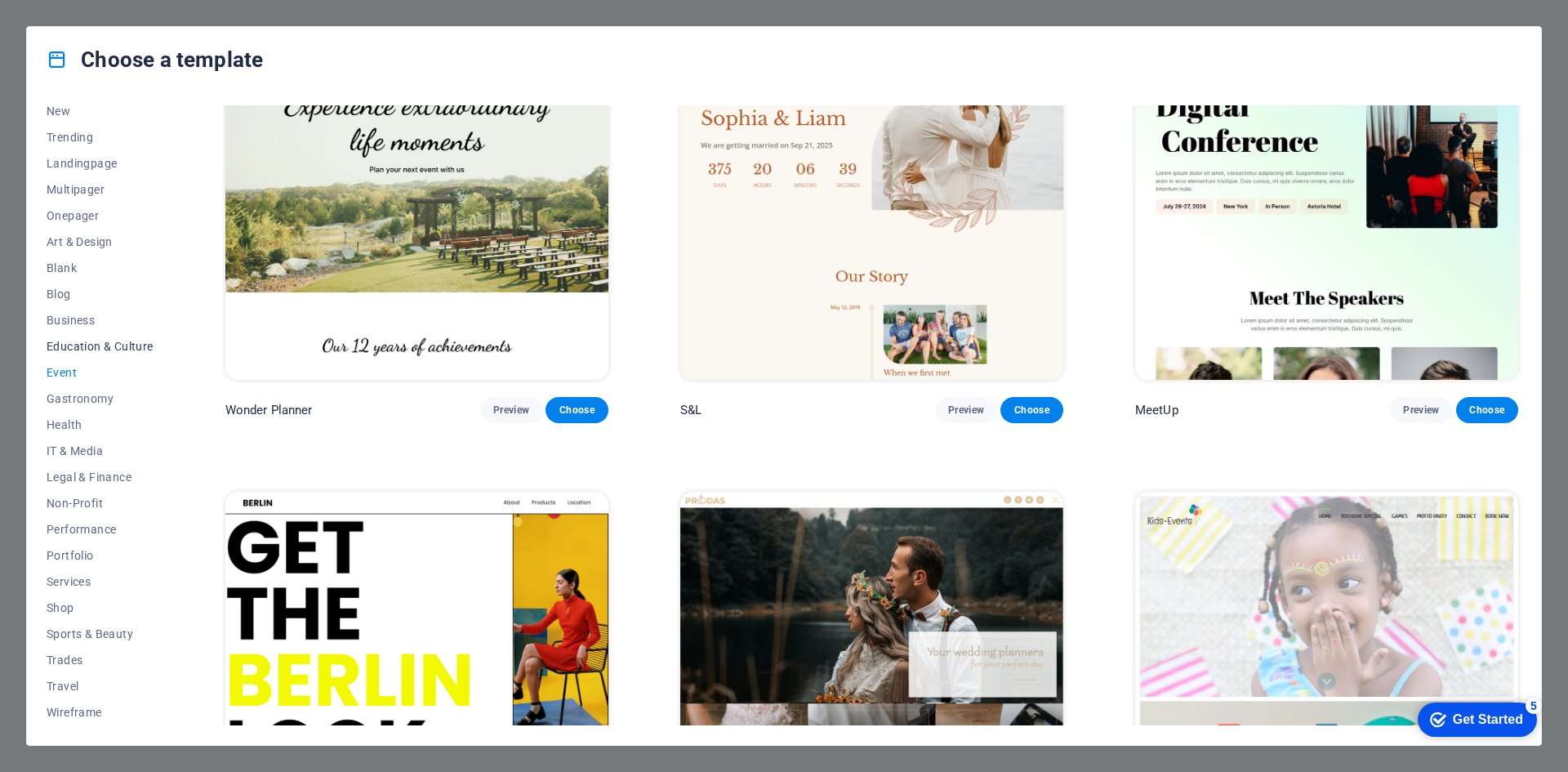
click at [69, 342] on span "Education & Culture" at bounding box center [100, 346] width 107 height 13
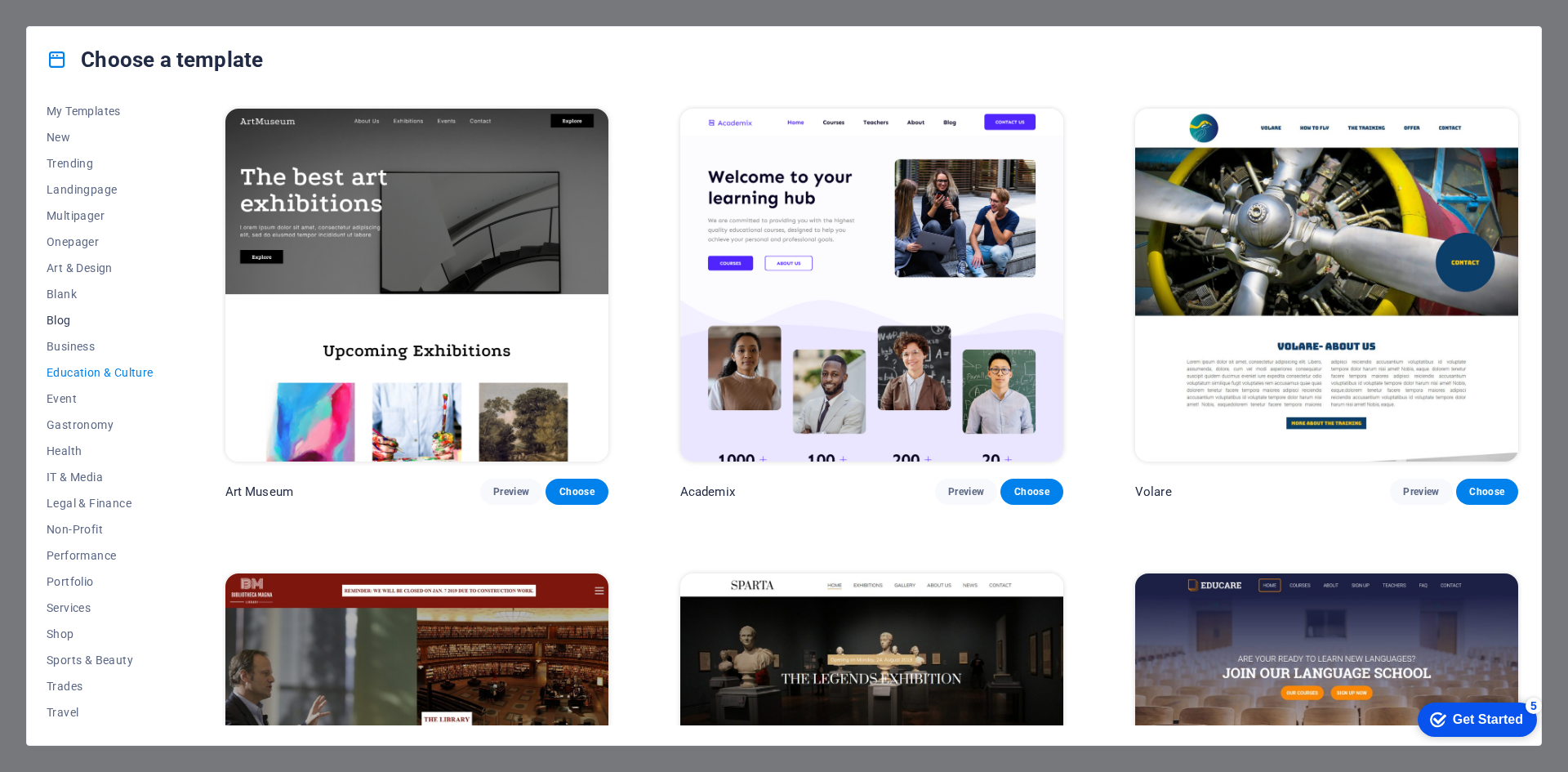
scroll to position [0, 0]
click at [87, 375] on span "Business" at bounding box center [100, 380] width 107 height 13
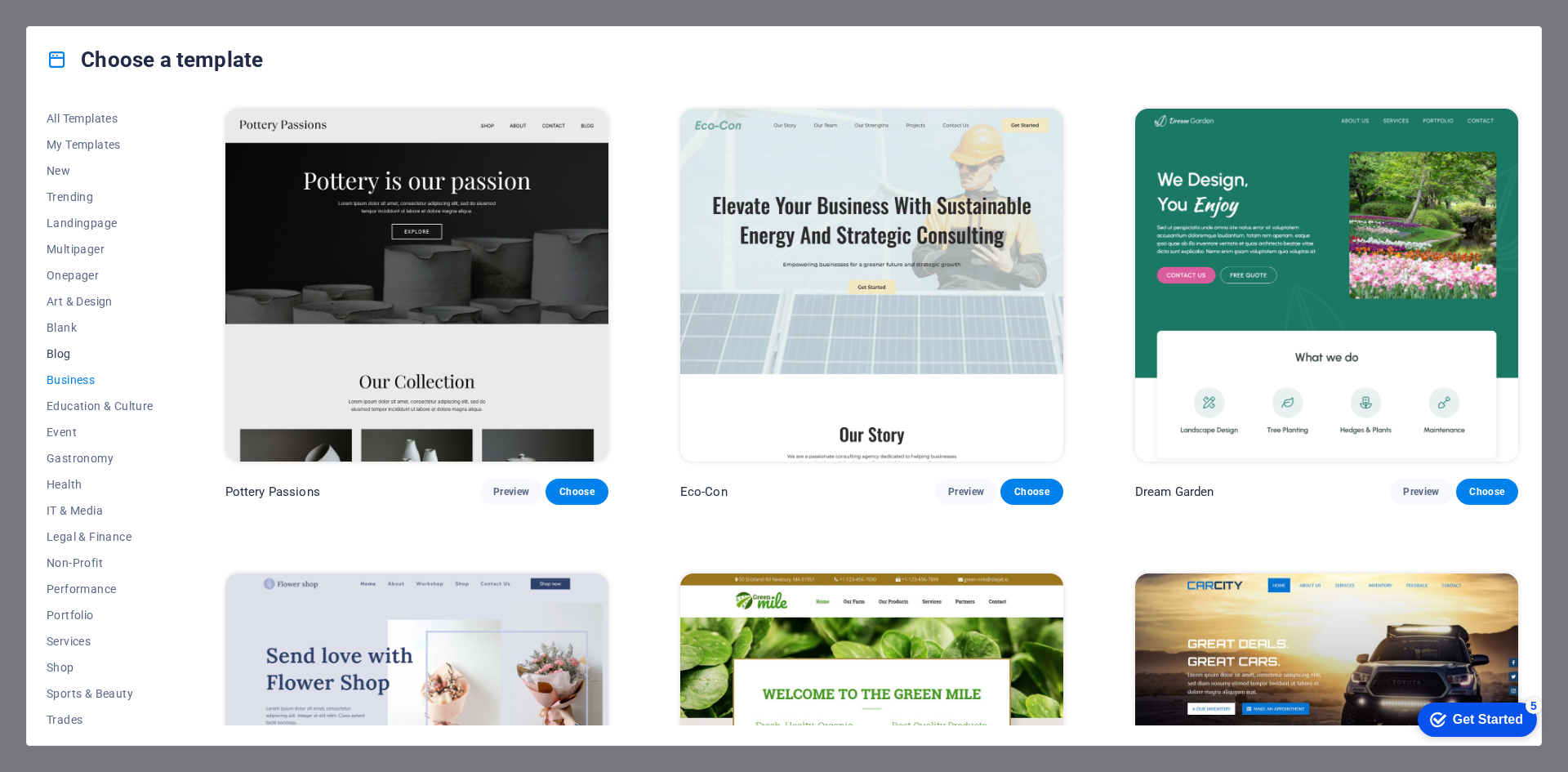
click at [69, 354] on span "Blog" at bounding box center [100, 354] width 107 height 13
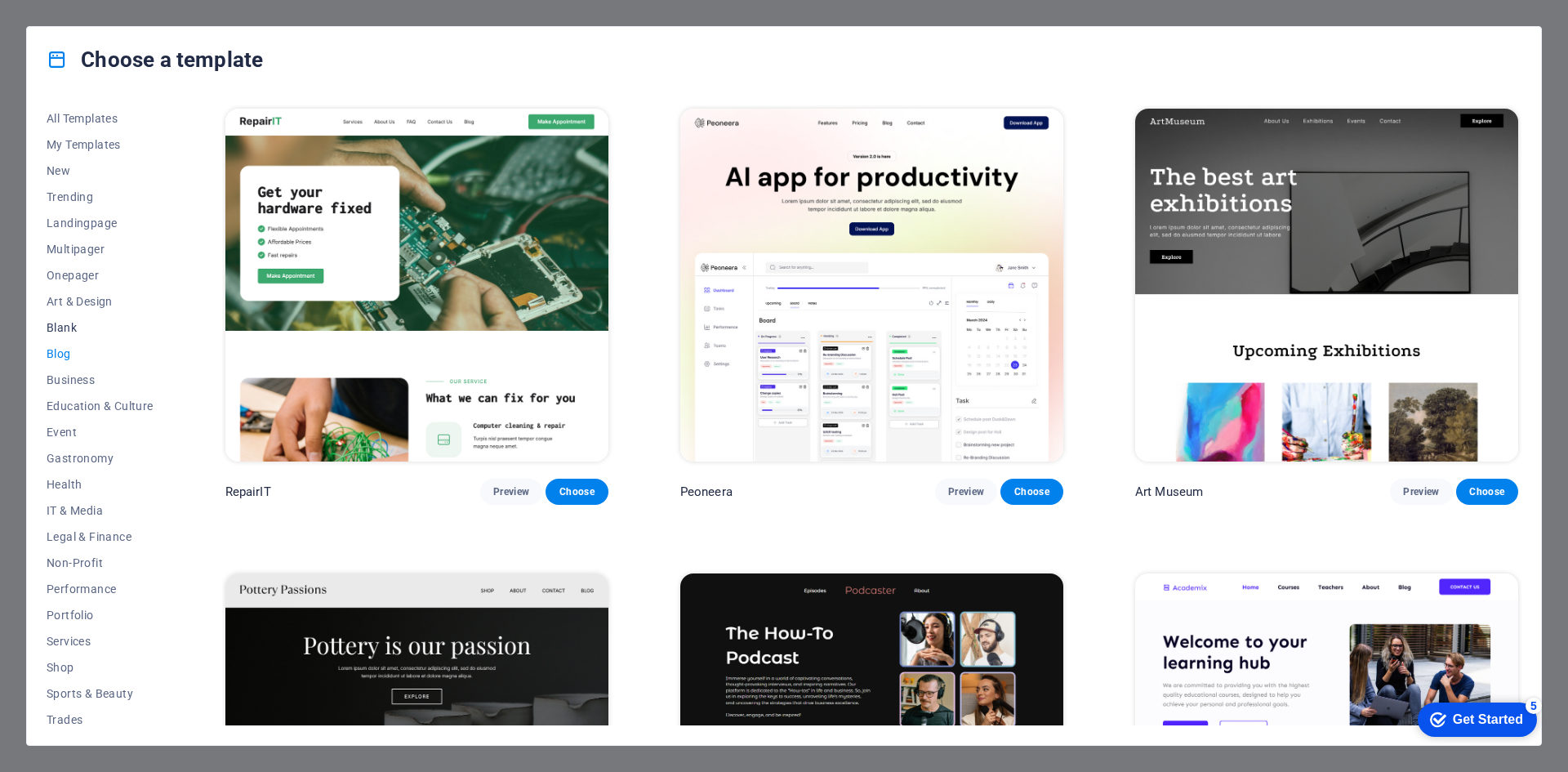
click at [64, 322] on span "Blank" at bounding box center [100, 328] width 107 height 13
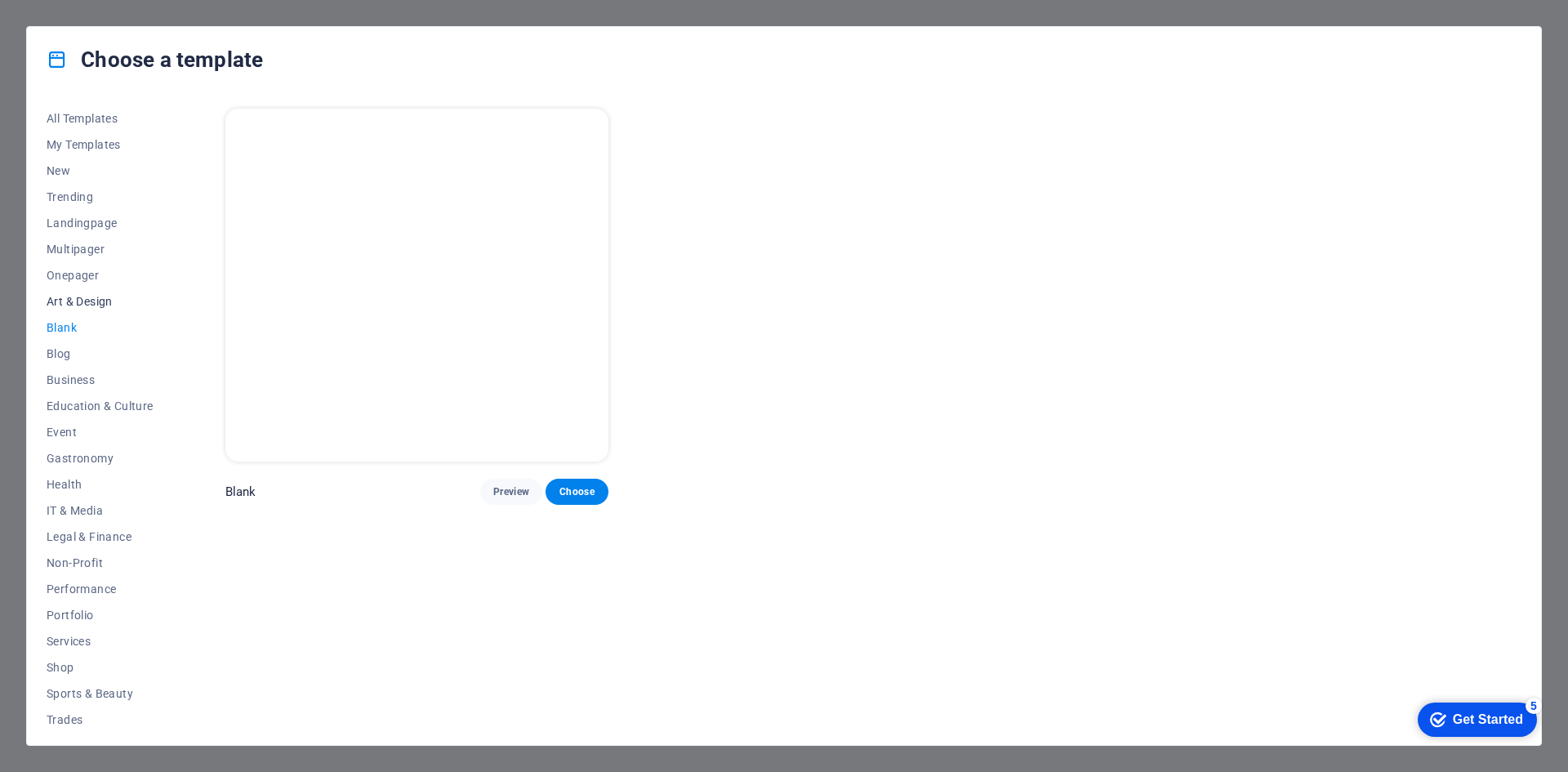
click at [65, 301] on span "Art & Design" at bounding box center [100, 302] width 107 height 13
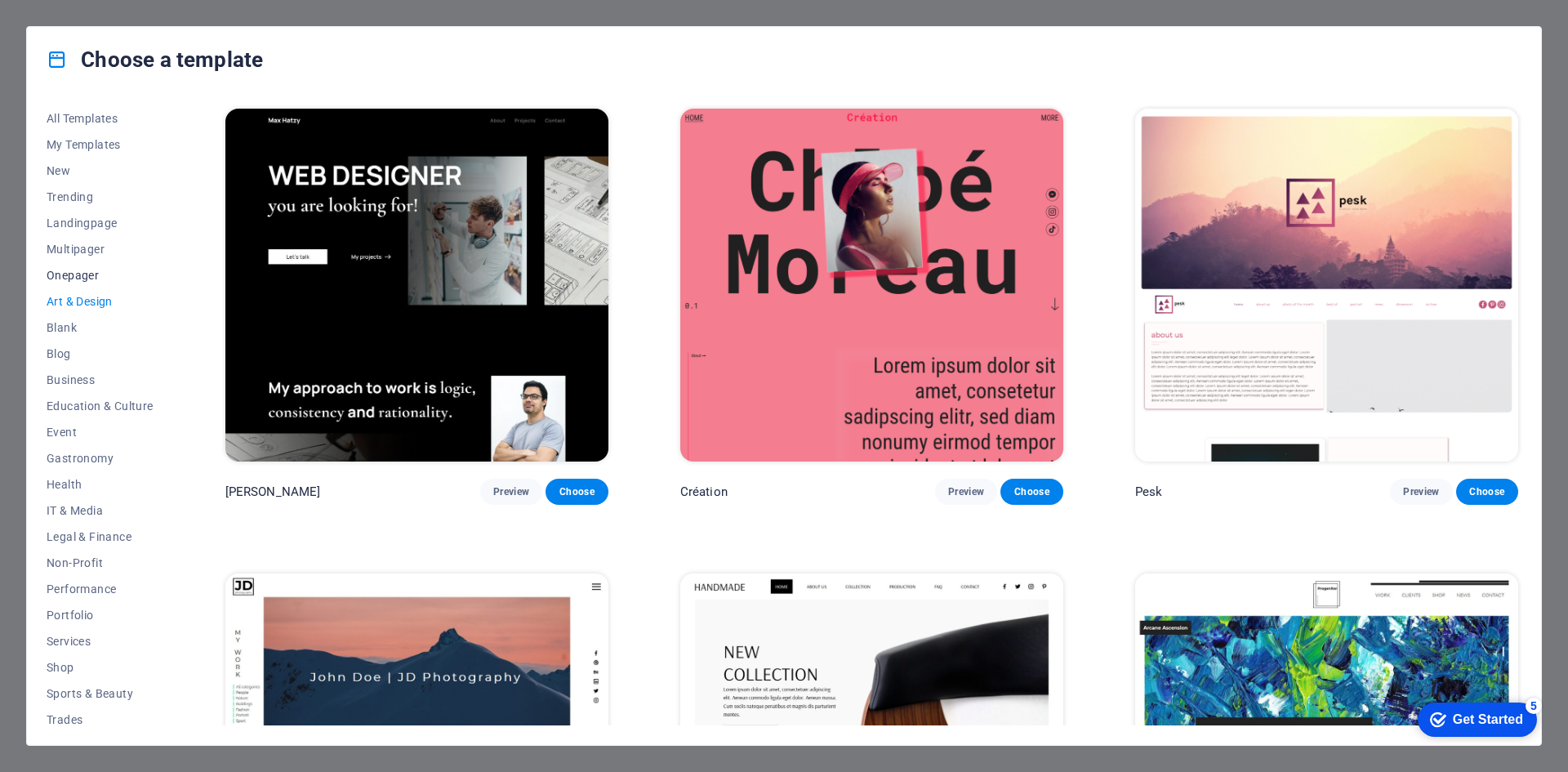
click at [78, 267] on button "Onepager" at bounding box center [100, 275] width 107 height 26
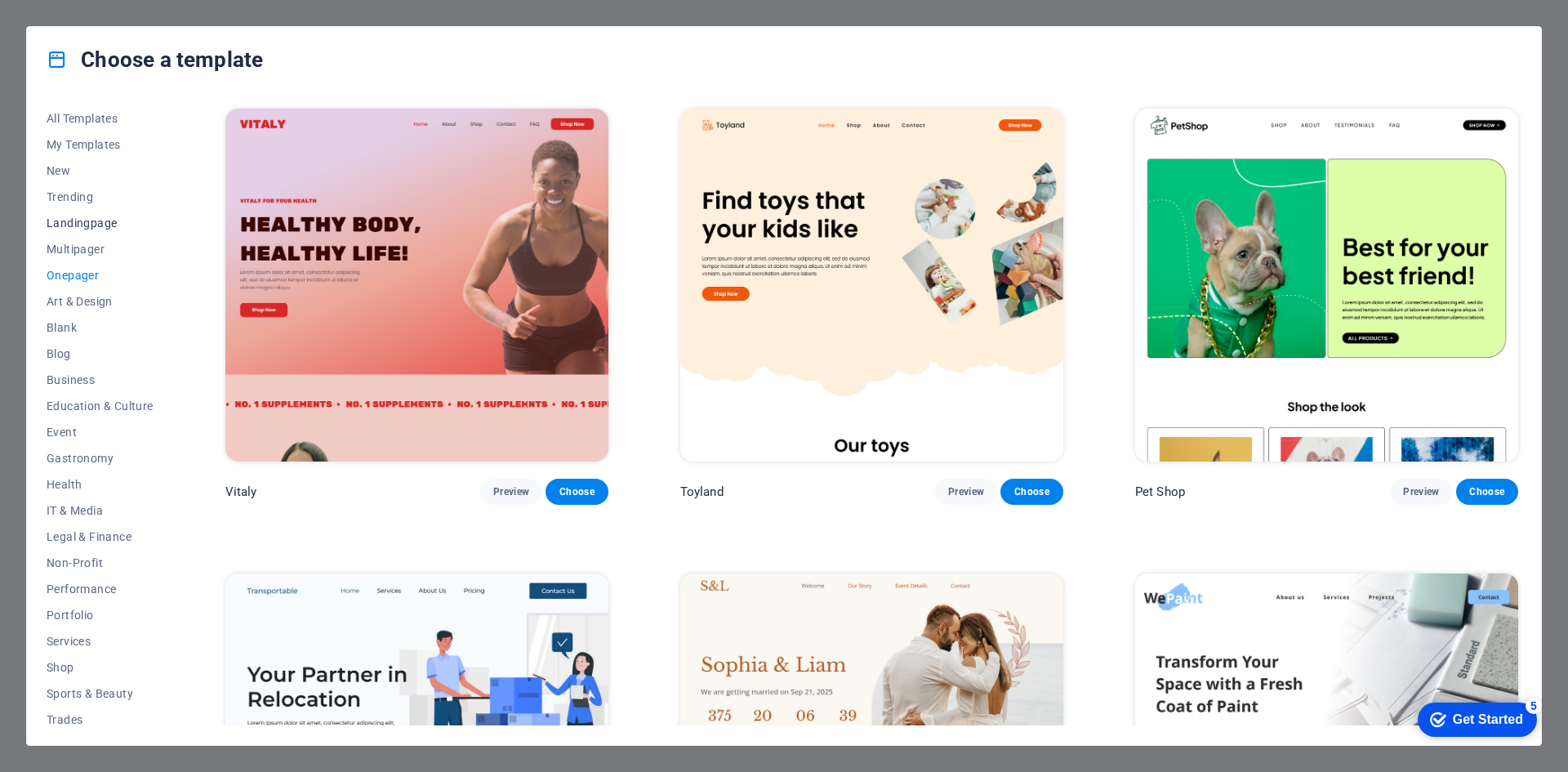
click at [78, 235] on button "Landingpage" at bounding box center [100, 222] width 107 height 26
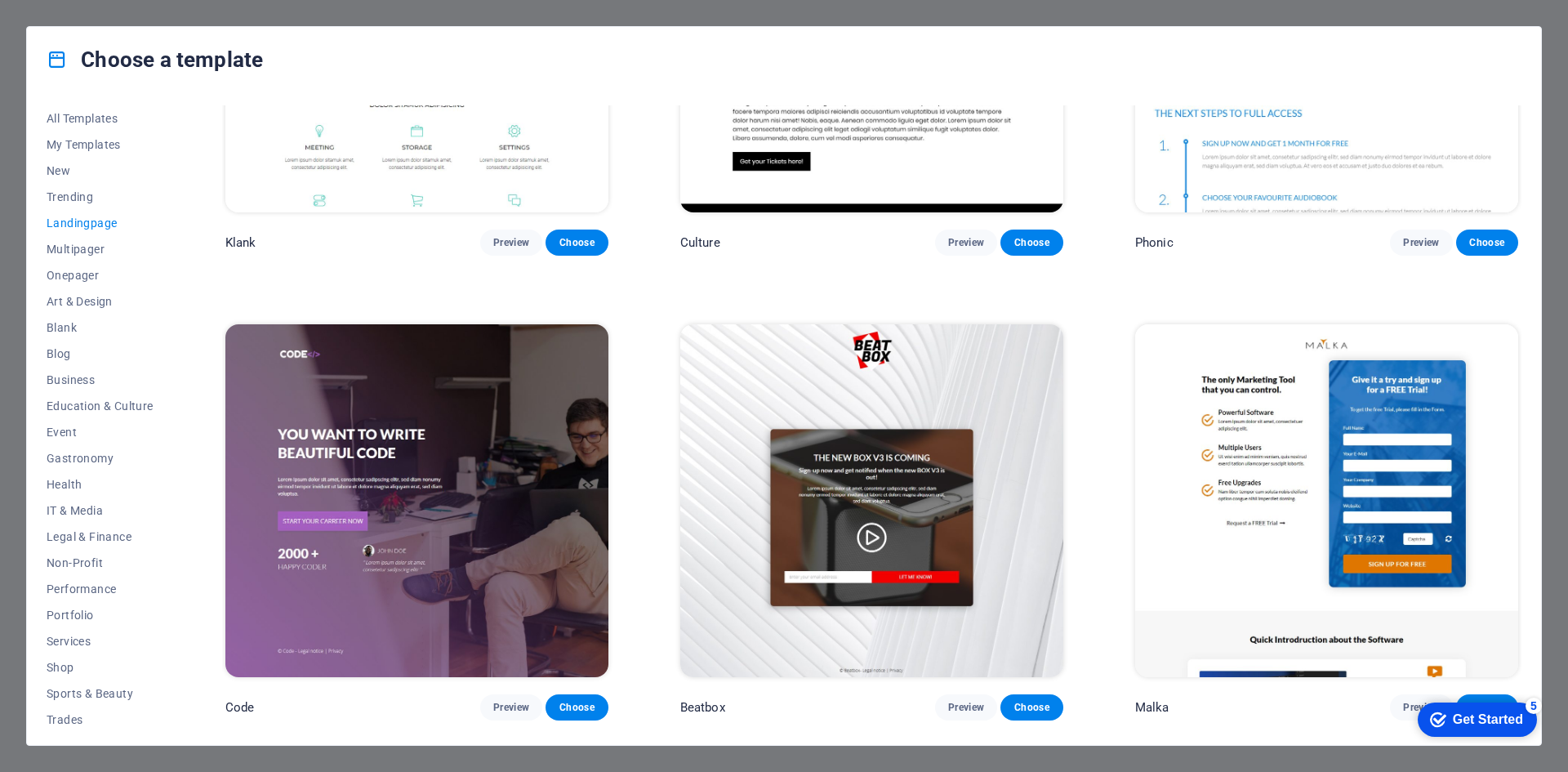
scroll to position [327, 0]
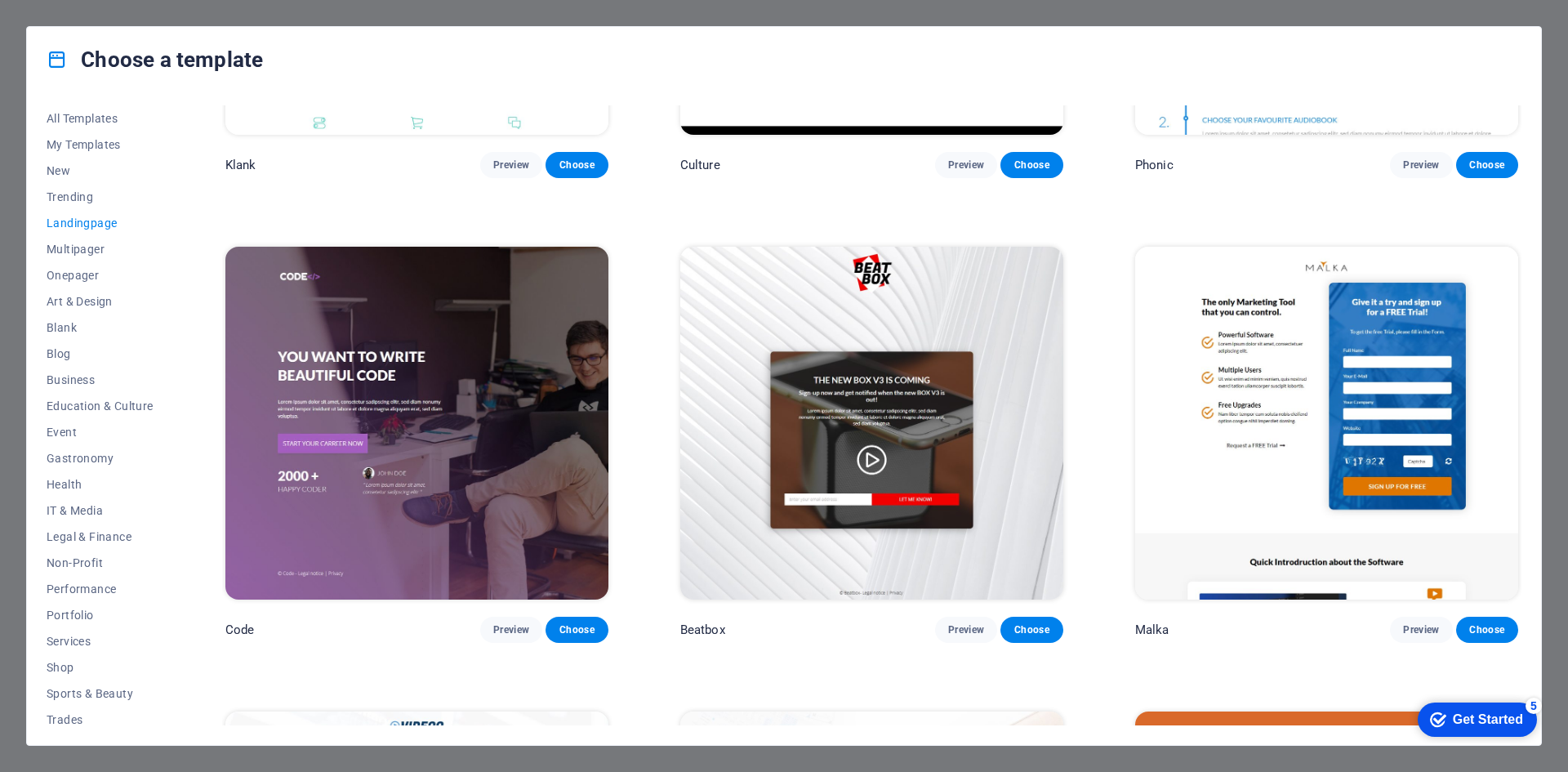
click at [1441, 764] on div "Choose a template All Templates My Templates New Trending Landingpage Multipage…" at bounding box center [784, 386] width 1568 height 772
